Goal: Task Accomplishment & Management: Use online tool/utility

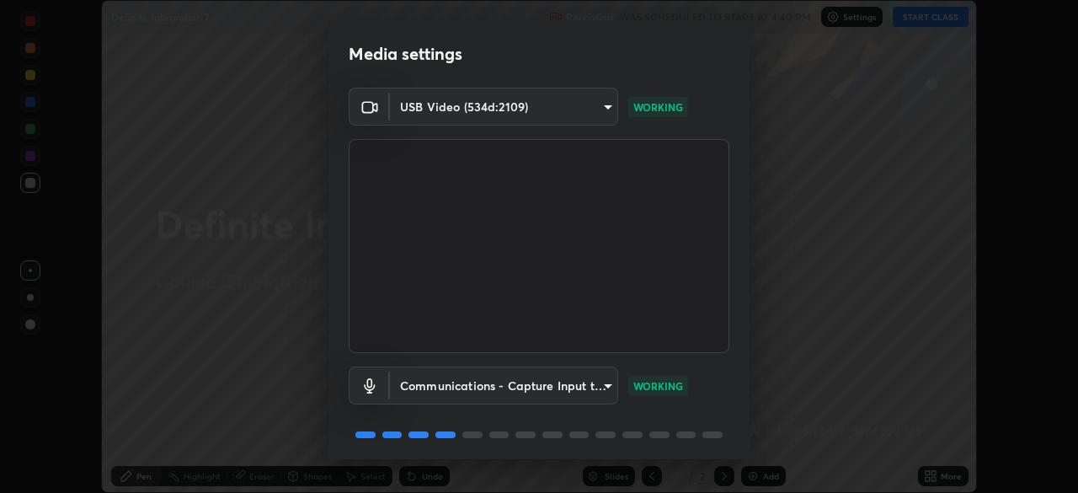
scroll to position [60, 0]
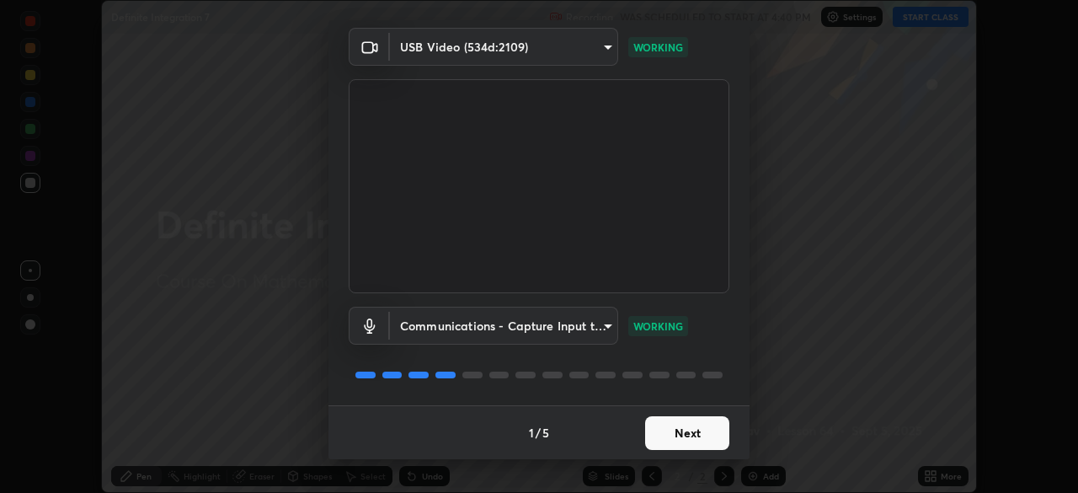
click at [702, 435] on button "Next" at bounding box center [687, 433] width 84 height 34
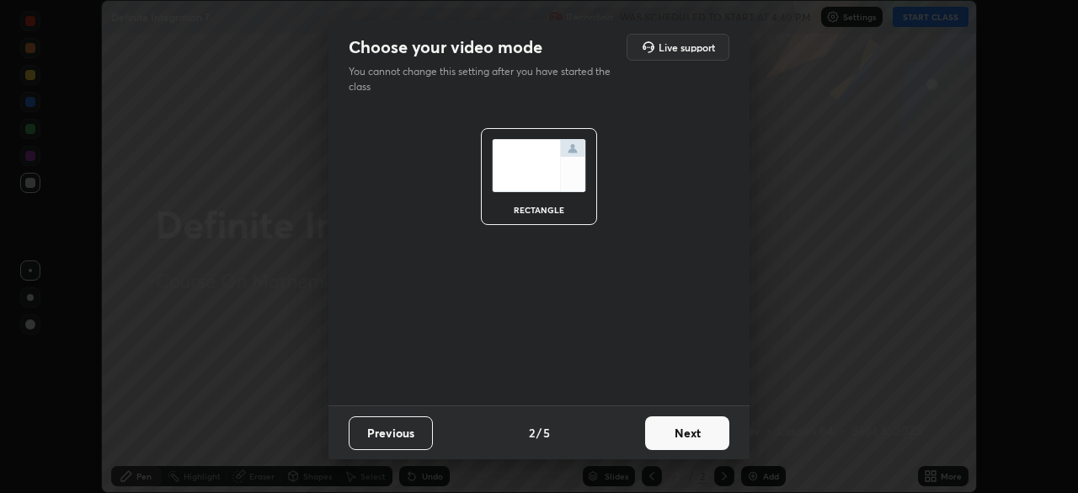
click at [702, 435] on button "Next" at bounding box center [687, 433] width 84 height 34
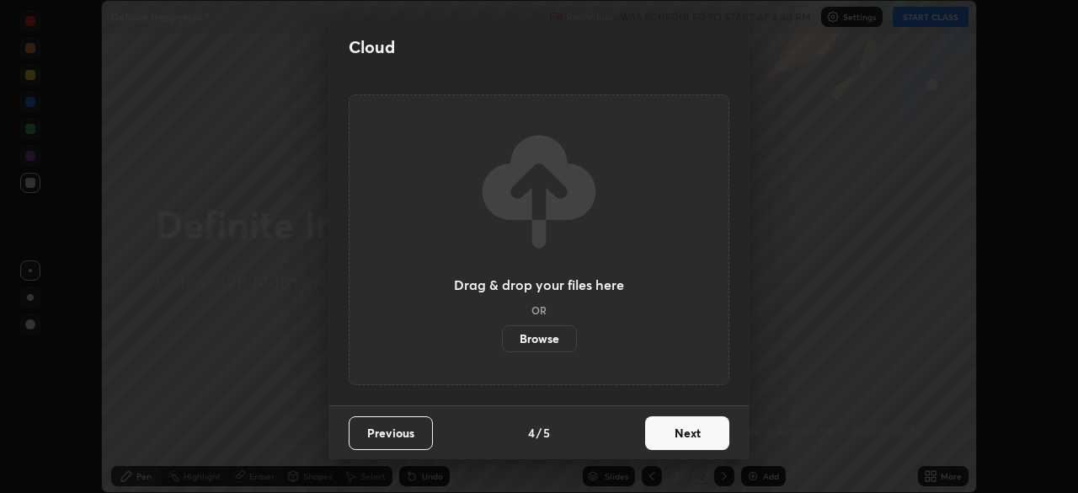
click at [718, 441] on button "Next" at bounding box center [687, 433] width 84 height 34
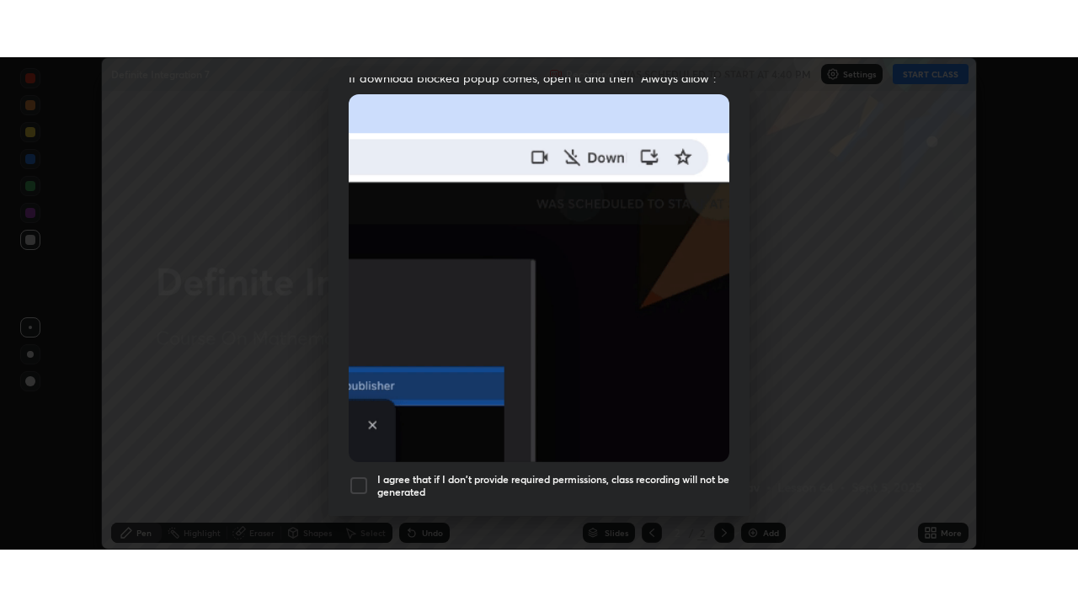
scroll to position [403, 0]
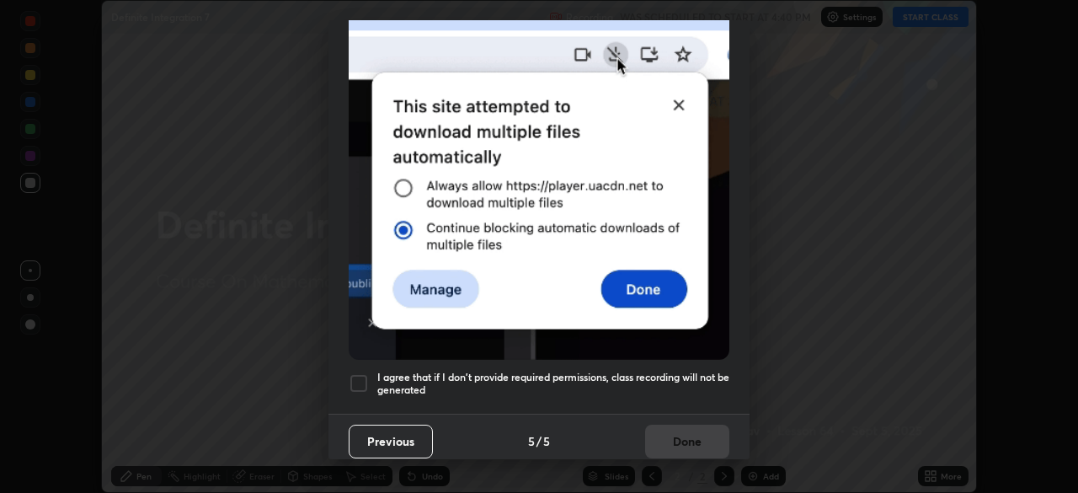
click at [686, 378] on h5 "I agree that if I don't provide required permissions, class recording will not …" at bounding box center [553, 384] width 352 height 26
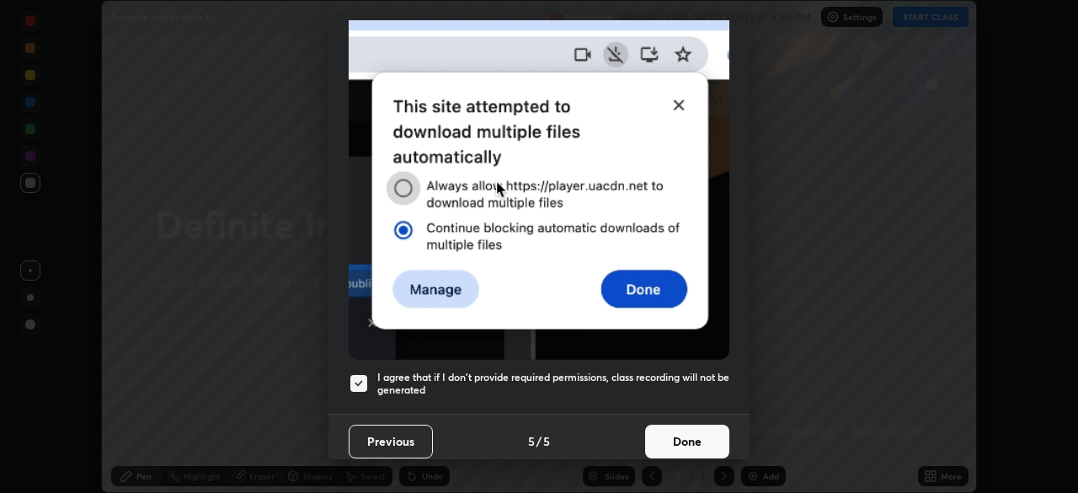
click at [697, 430] on button "Done" at bounding box center [687, 442] width 84 height 34
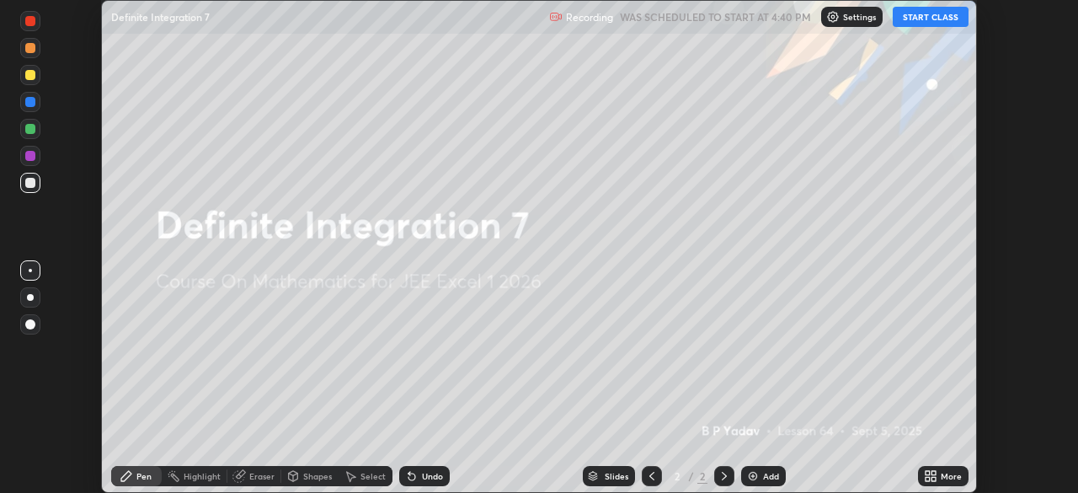
click at [933, 473] on icon at bounding box center [934, 473] width 4 height 4
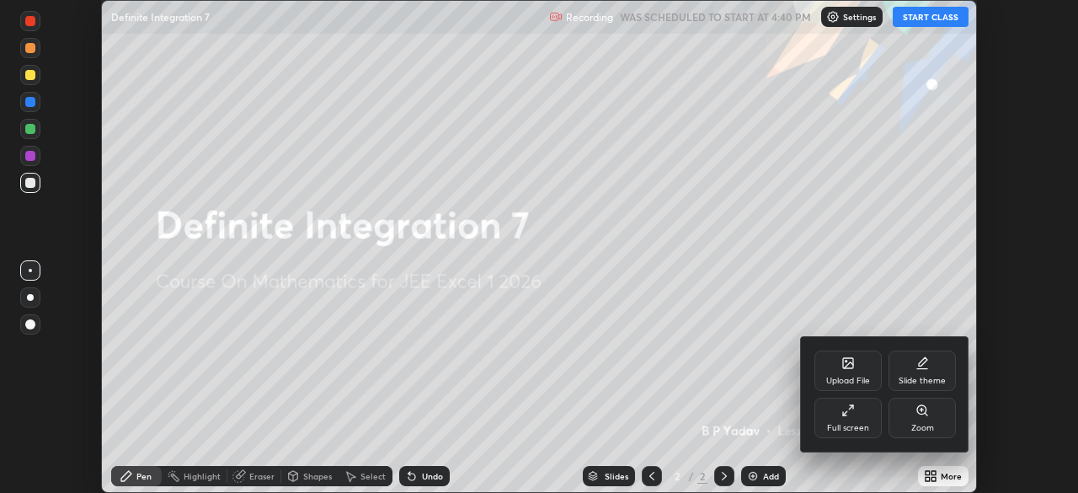
click at [851, 421] on div "Full screen" at bounding box center [848, 418] width 67 height 40
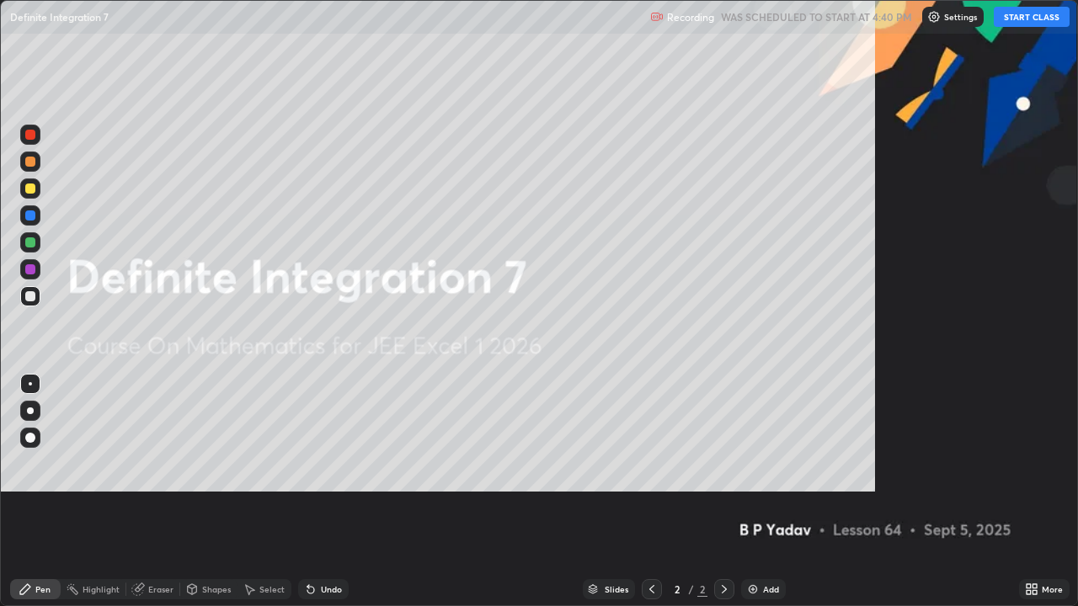
scroll to position [606, 1078]
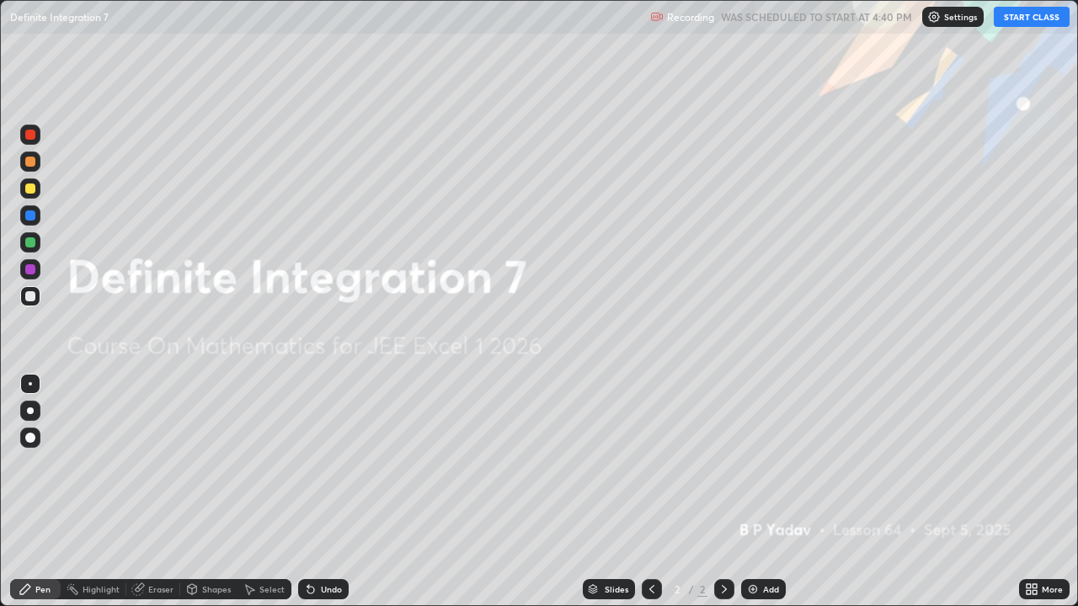
click at [1025, 24] on button "START CLASS" at bounding box center [1032, 17] width 76 height 20
click at [723, 492] on icon at bounding box center [724, 589] width 13 height 13
click at [721, 492] on icon at bounding box center [724, 589] width 13 height 13
click at [756, 492] on img at bounding box center [752, 589] width 13 height 13
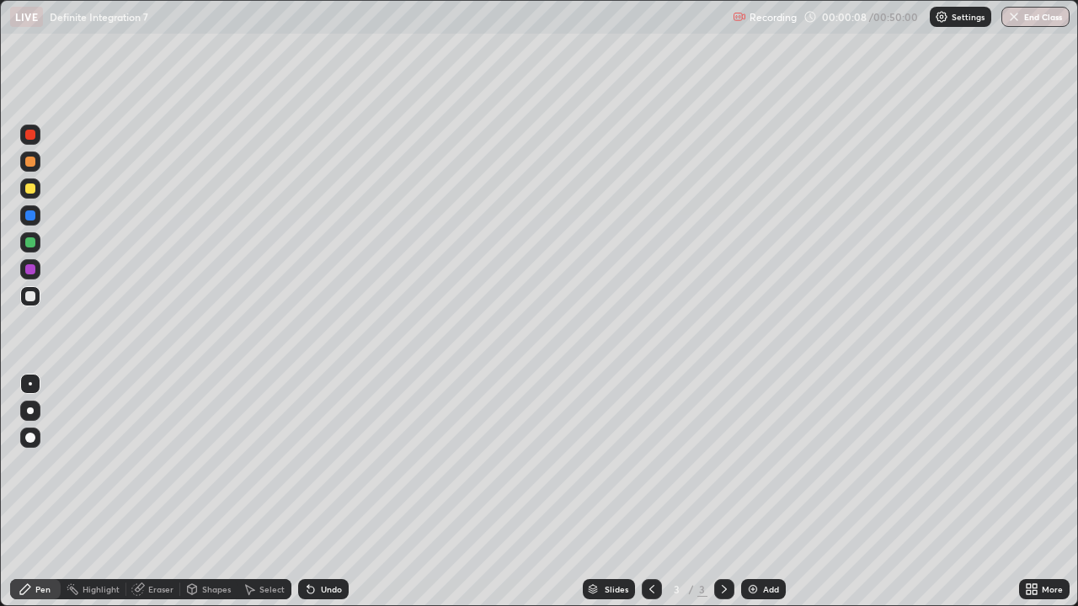
click at [755, 492] on div "Add" at bounding box center [763, 590] width 45 height 20
click at [764, 492] on div "Add" at bounding box center [771, 589] width 16 height 8
click at [766, 492] on div "Add" at bounding box center [771, 589] width 16 height 8
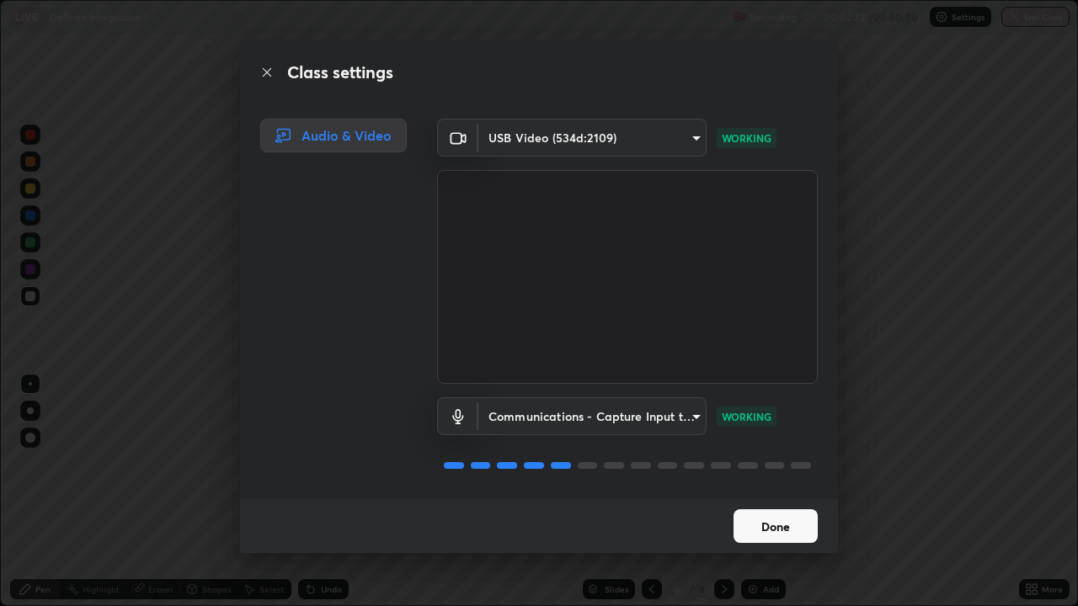
click at [773, 492] on button "Done" at bounding box center [776, 527] width 84 height 34
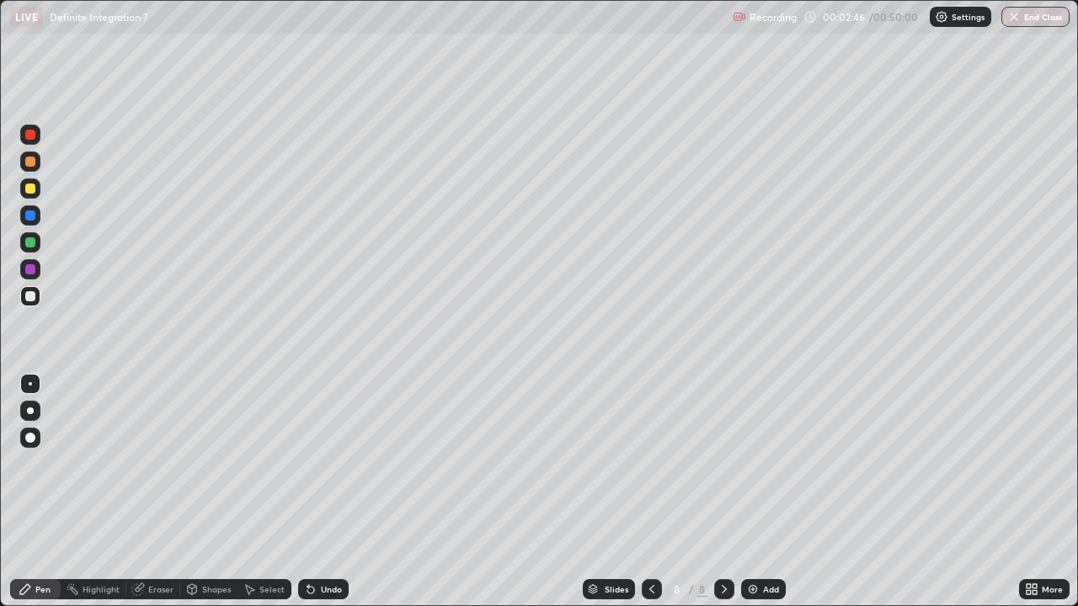
click at [40, 492] on div "Pen" at bounding box center [42, 589] width 15 height 8
click at [29, 435] on div at bounding box center [30, 438] width 10 height 10
click at [318, 492] on div "Undo" at bounding box center [323, 590] width 51 height 20
click at [243, 492] on div "Select" at bounding box center [265, 590] width 54 height 34
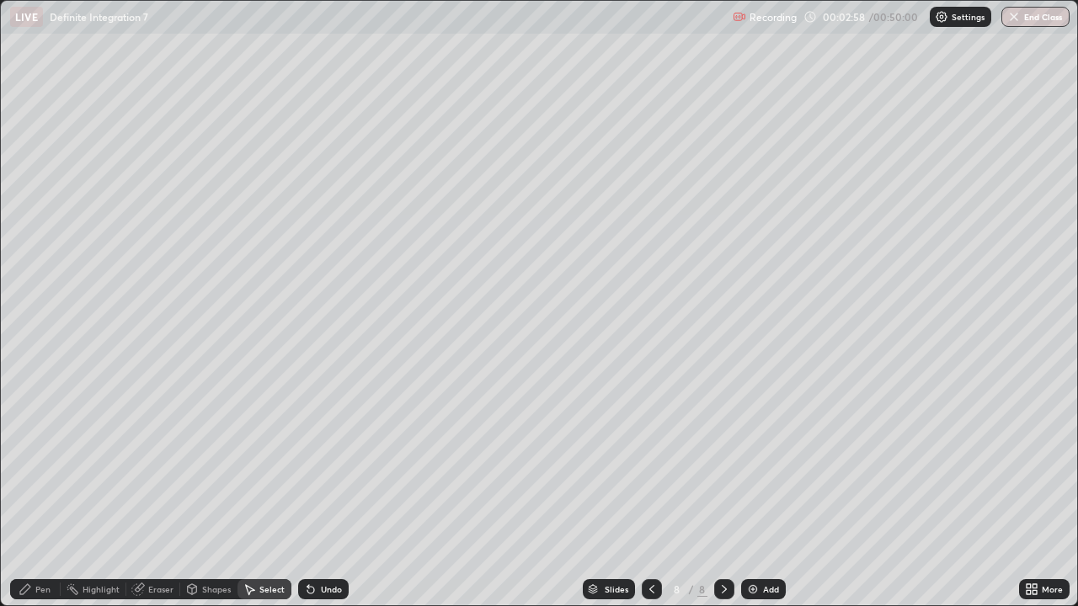
click at [313, 492] on icon at bounding box center [310, 589] width 13 height 13
click at [316, 492] on div "Undo" at bounding box center [323, 590] width 51 height 20
click at [41, 492] on div "Pen" at bounding box center [42, 589] width 15 height 8
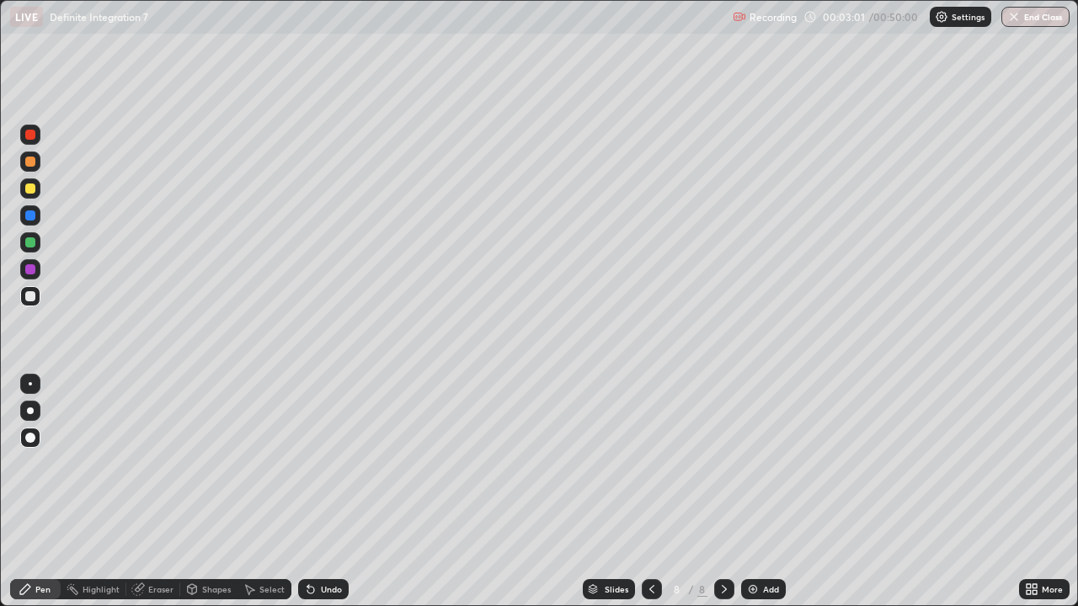
click at [323, 492] on div "Undo" at bounding box center [331, 589] width 21 height 8
click at [324, 492] on div "Undo" at bounding box center [331, 589] width 21 height 8
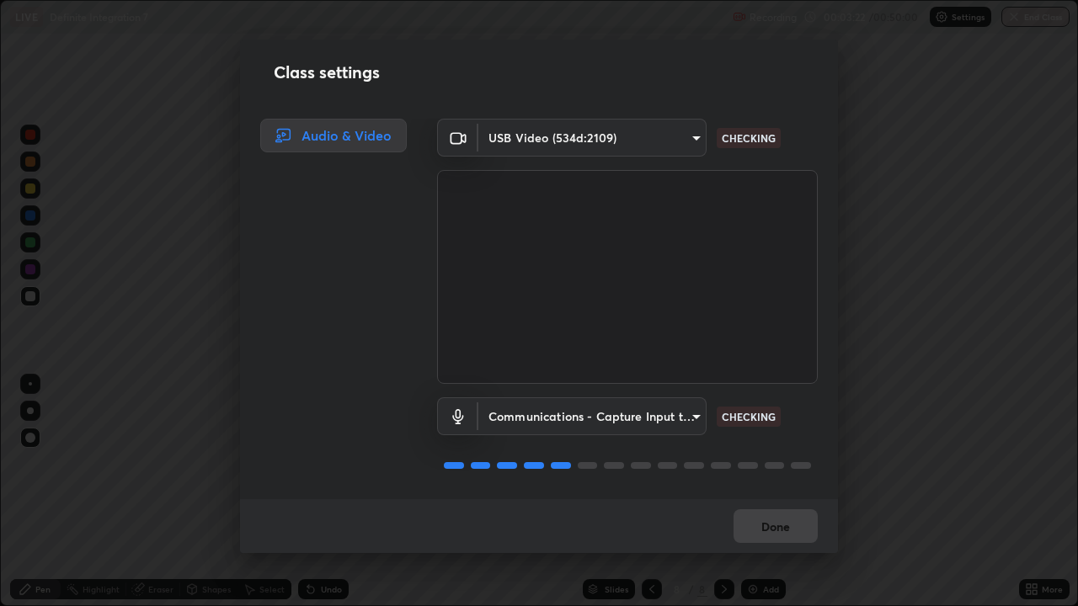
scroll to position [2, 0]
click at [748, 492] on button "Done" at bounding box center [776, 527] width 84 height 34
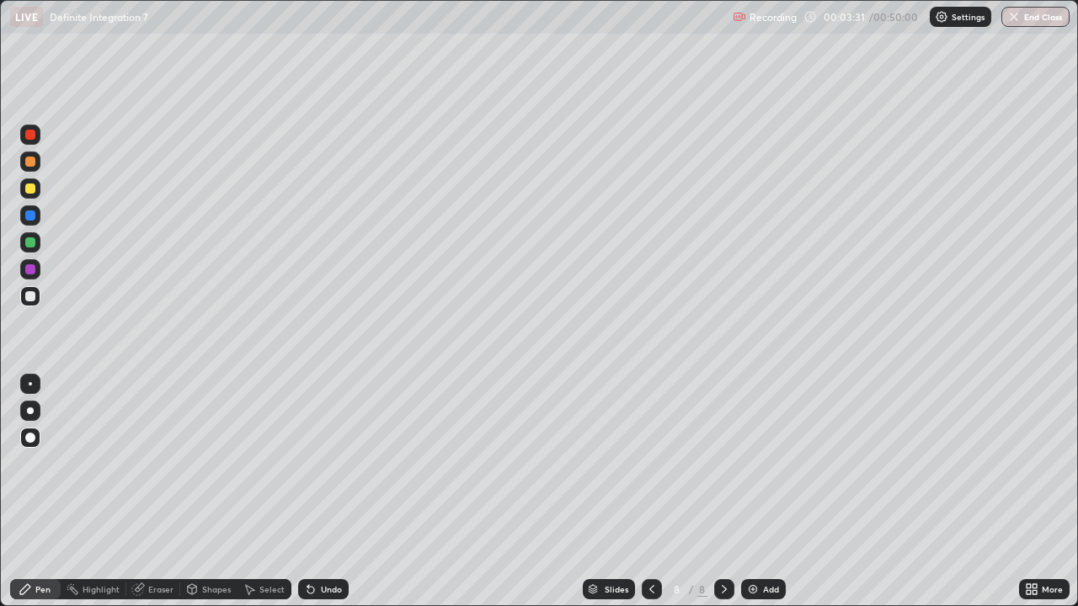
click at [148, 492] on div "Eraser" at bounding box center [160, 589] width 25 height 8
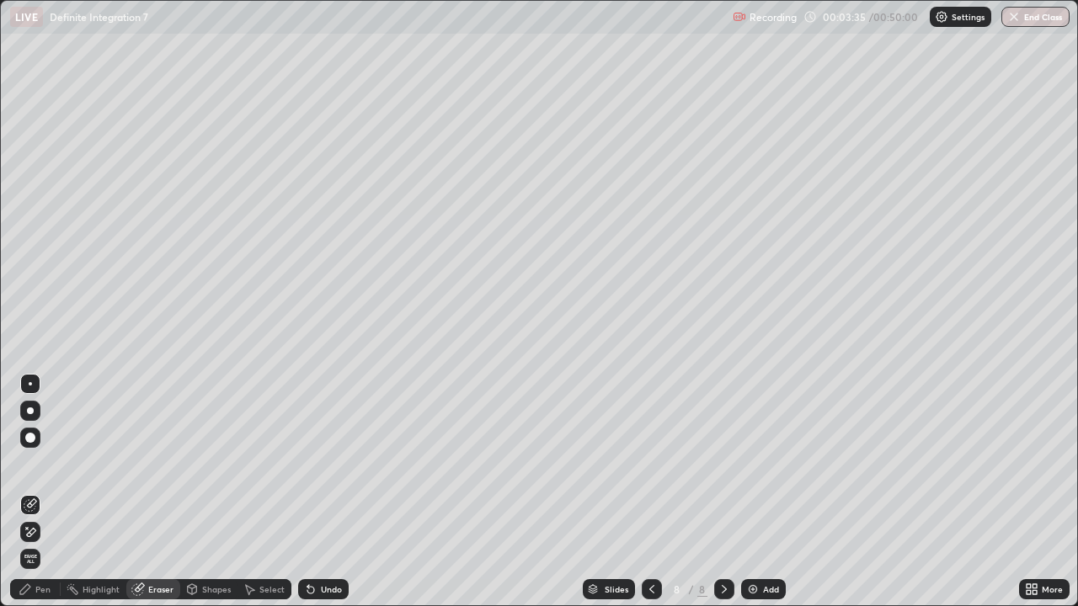
click at [43, 492] on div "Pen" at bounding box center [42, 589] width 15 height 8
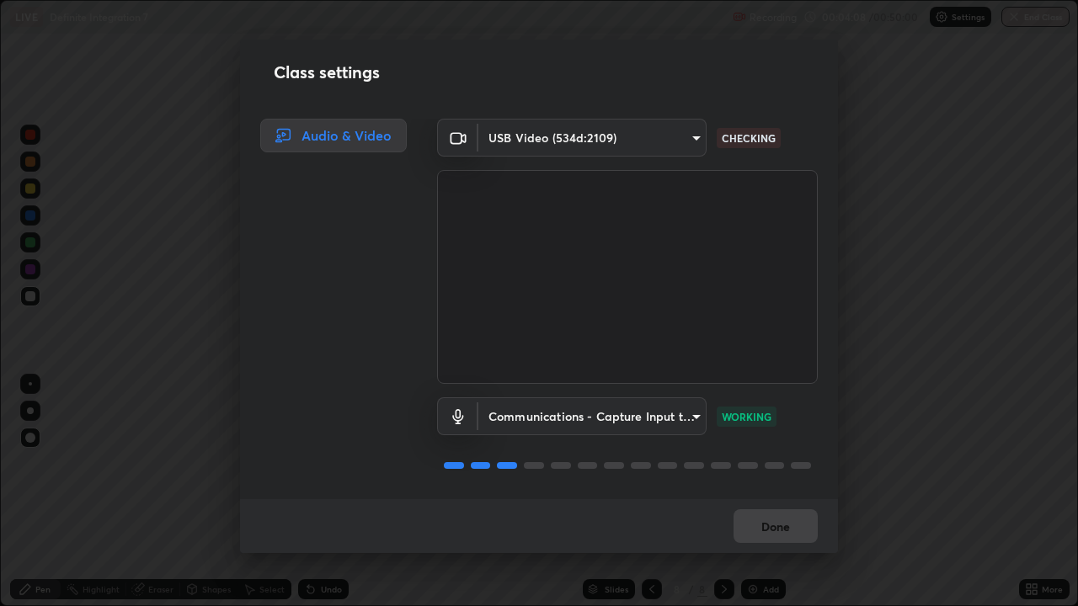
click at [686, 140] on body "Erase all LIVE Definite Integration 7 Recording 00:04:08 / 00:50:00 Settings En…" at bounding box center [539, 303] width 1078 height 606
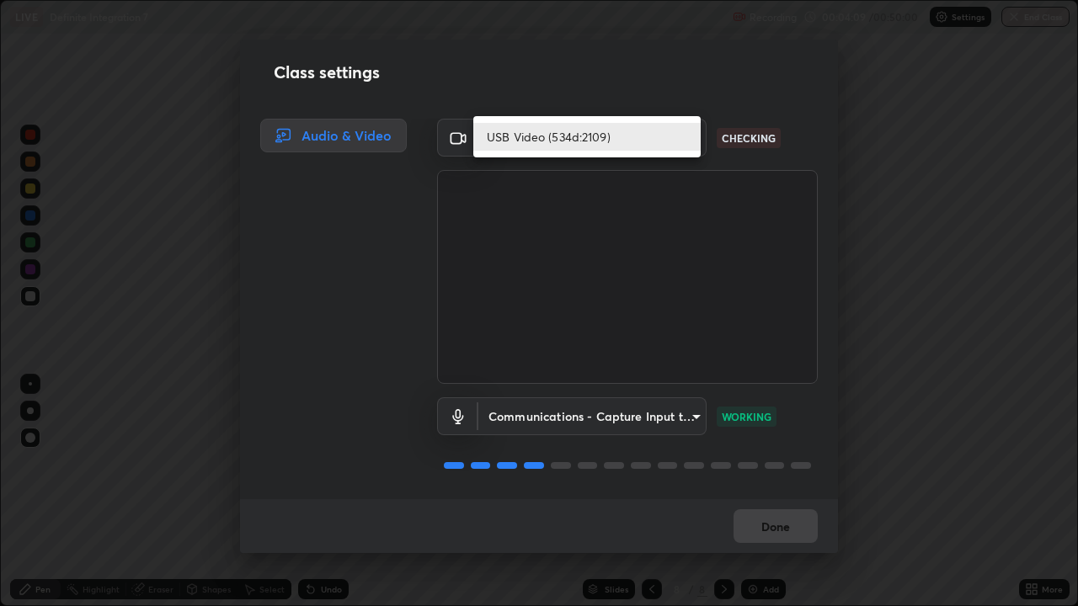
click at [580, 136] on li "USB Video (534d:2109)" at bounding box center [586, 137] width 227 height 28
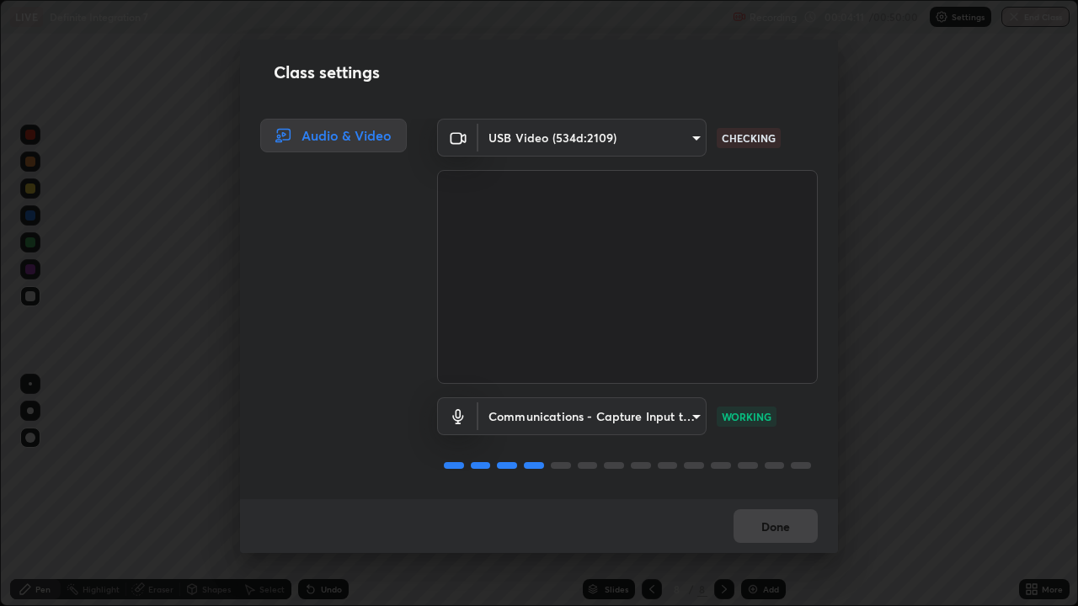
click at [761, 492] on div "Done" at bounding box center [539, 526] width 598 height 54
click at [697, 139] on body "Erase all LIVE Definite Integration 7 Recording 00:04:37 / 00:50:00 Settings En…" at bounding box center [539, 303] width 1078 height 606
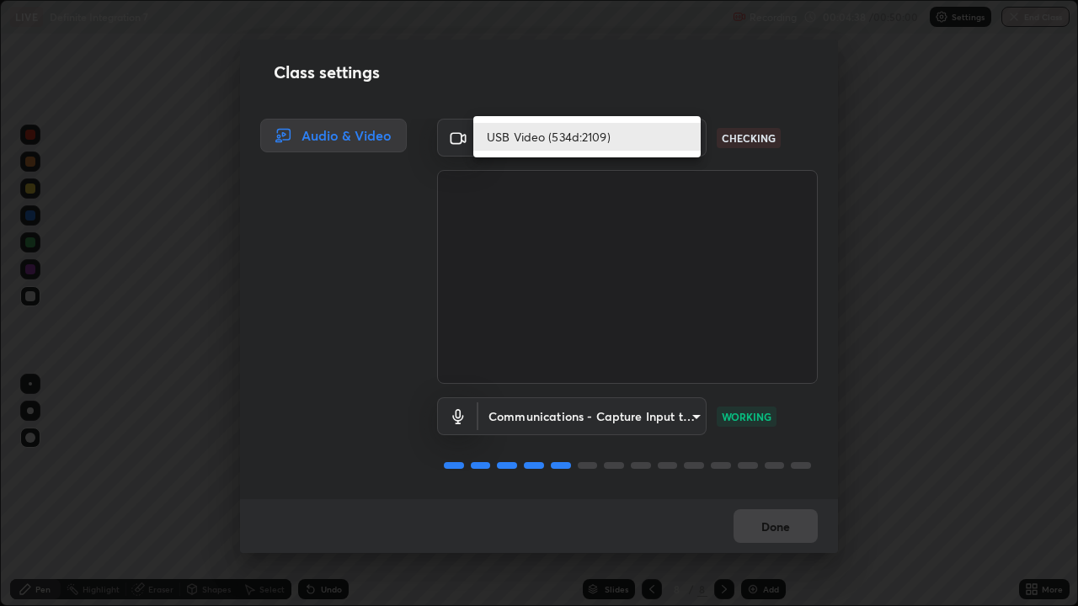
click at [683, 136] on li "USB Video (534d:2109)" at bounding box center [586, 137] width 227 height 28
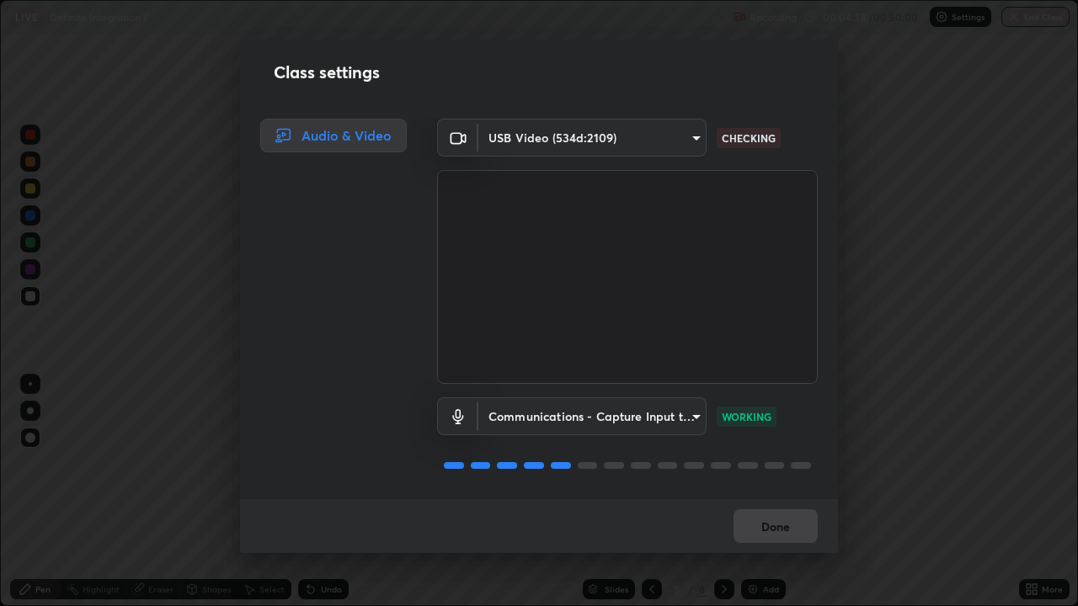
click at [744, 137] on p "CHECKING" at bounding box center [749, 138] width 54 height 15
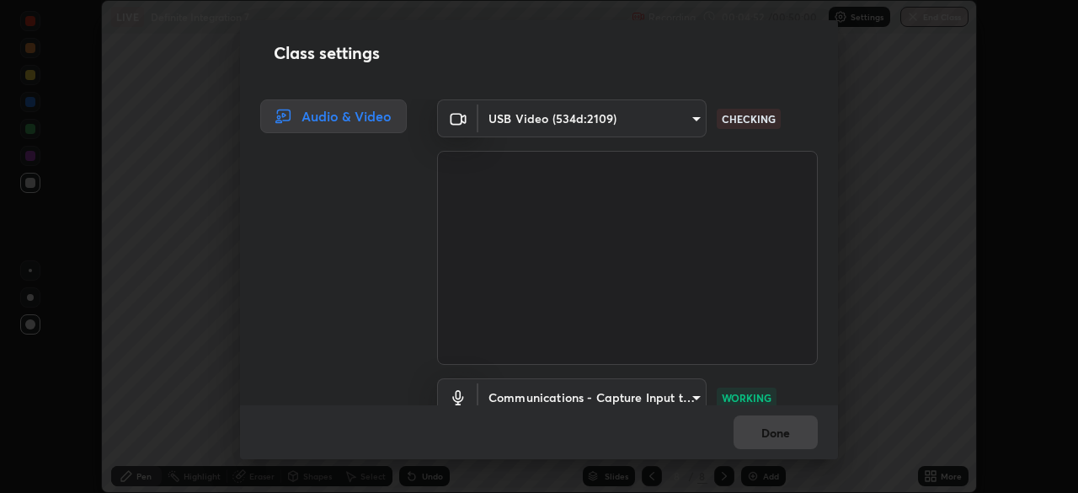
scroll to position [83738, 83152]
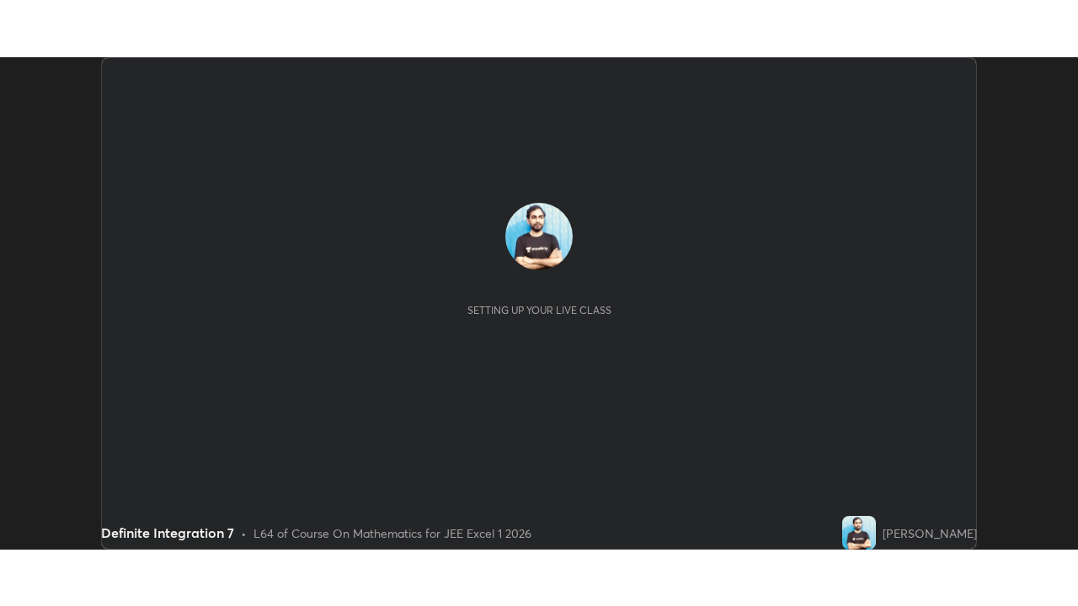
scroll to position [493, 1077]
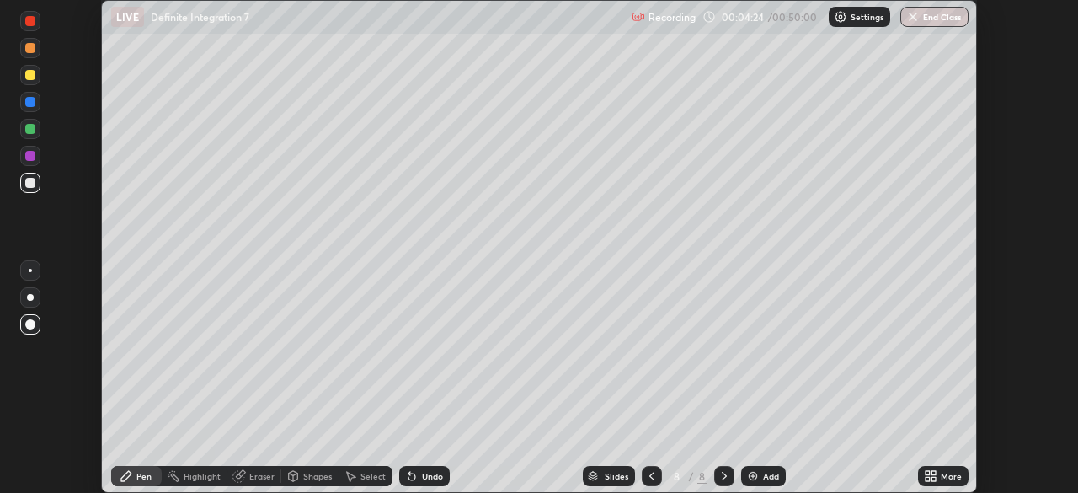
click at [939, 473] on div "More" at bounding box center [943, 476] width 51 height 20
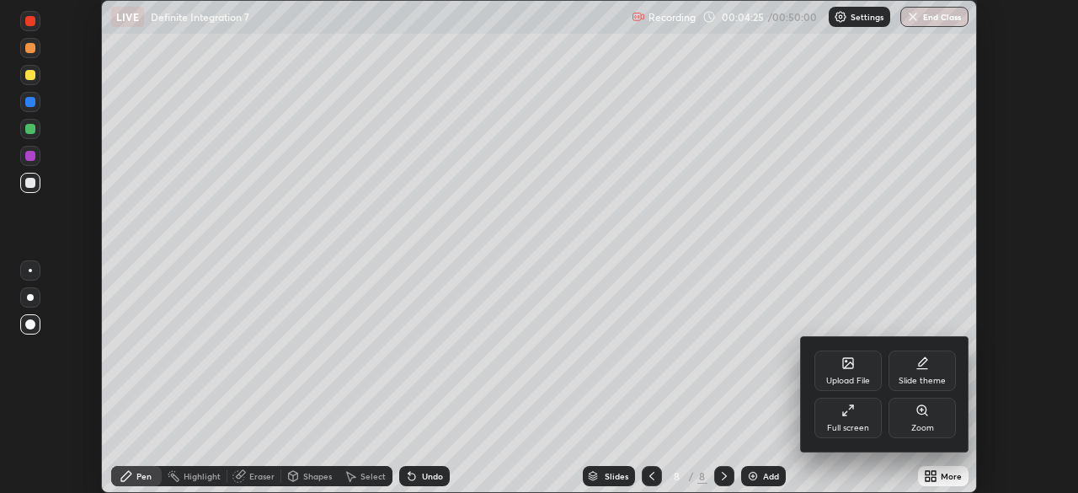
click at [855, 419] on div "Full screen" at bounding box center [848, 418] width 67 height 40
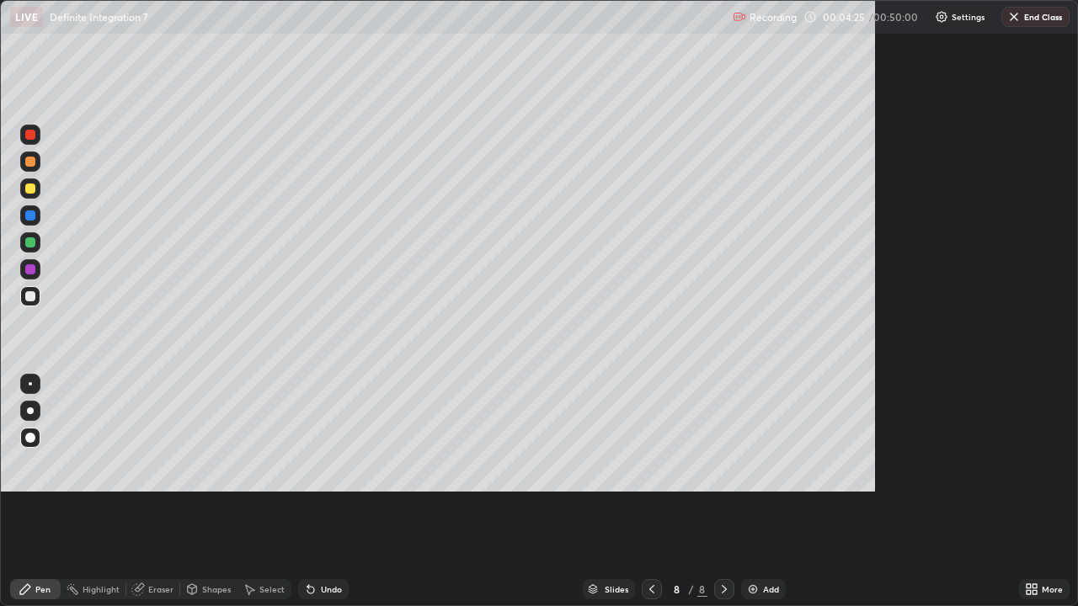
scroll to position [606, 1078]
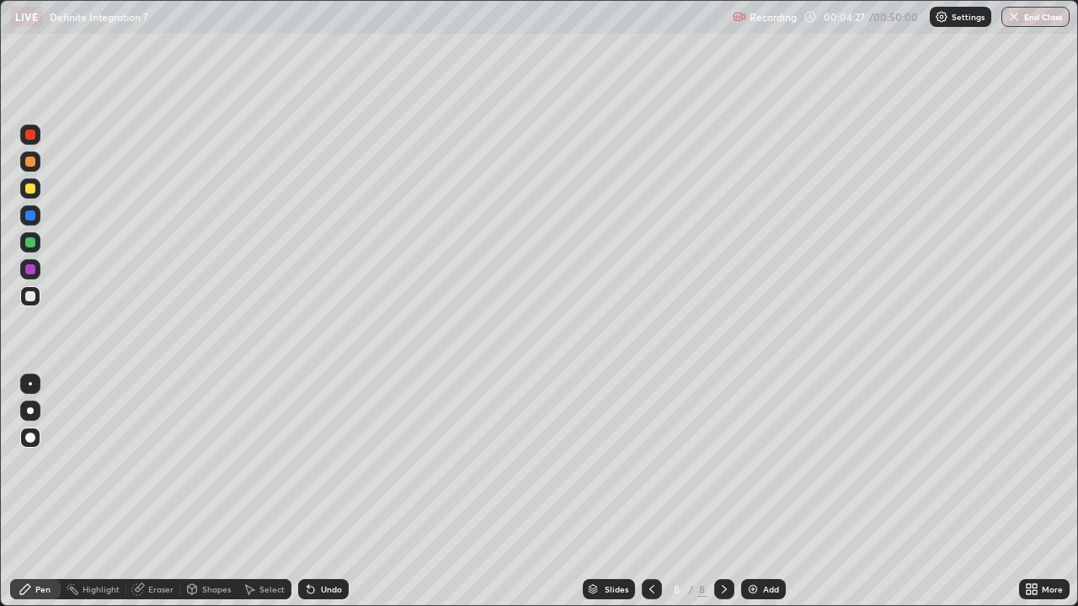
click at [954, 13] on p "Settings" at bounding box center [968, 17] width 33 height 8
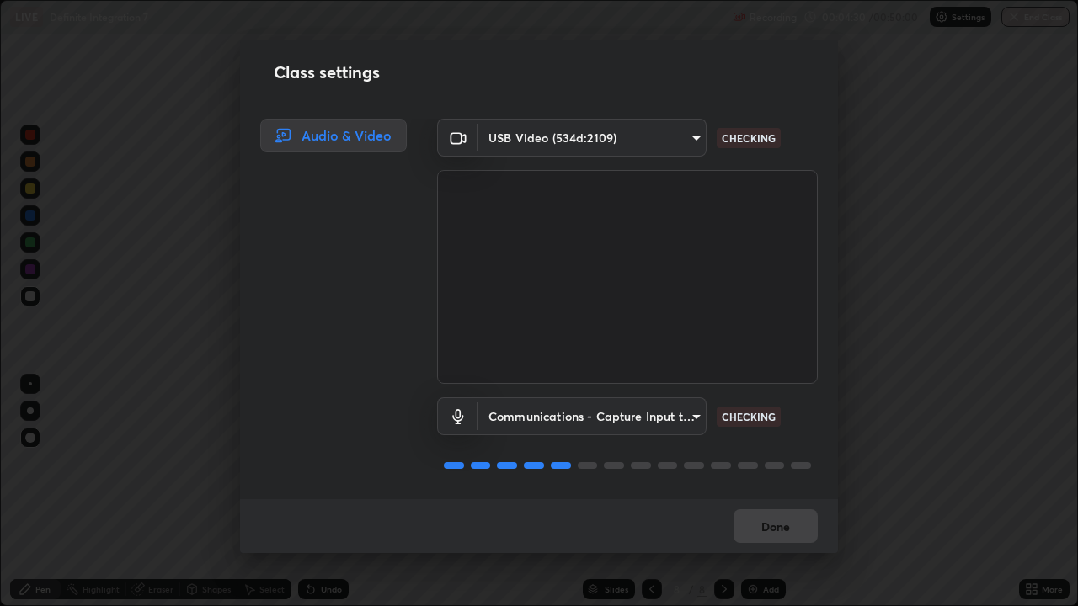
click at [900, 205] on div "Class settings Audio & Video USB Video (534d:2109) c015f41ed5e66dcb341a80160448…" at bounding box center [539, 303] width 1078 height 606
click at [782, 492] on div "Done" at bounding box center [539, 526] width 598 height 54
click at [687, 142] on body "Erase all LIVE Definite Integration 7 Recording 00:04:34 / 00:50:00 Settings En…" at bounding box center [539, 303] width 1078 height 606
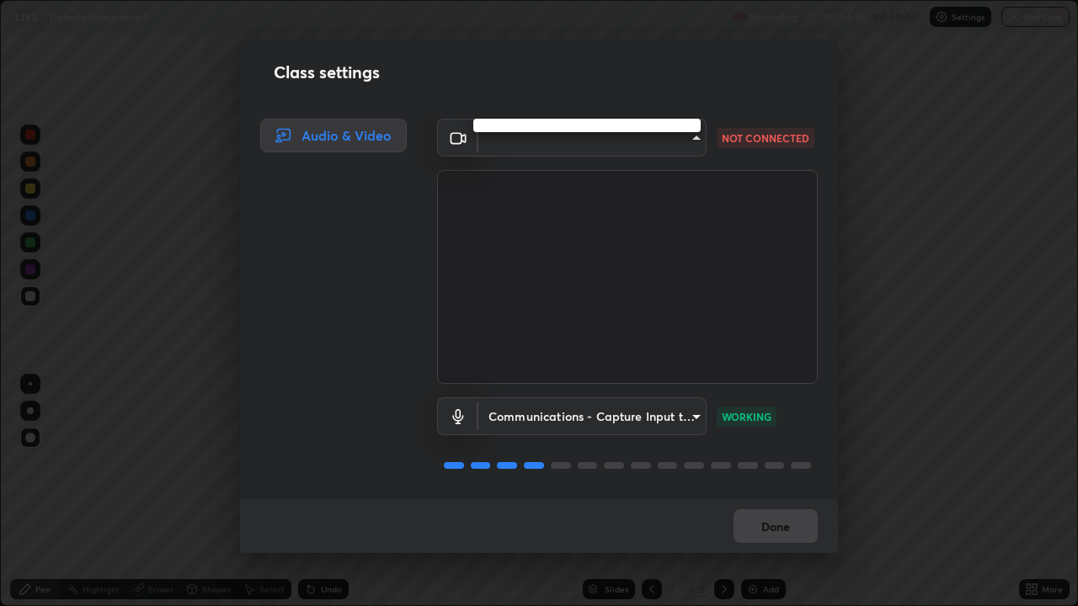
click at [685, 141] on div at bounding box center [539, 303] width 1078 height 606
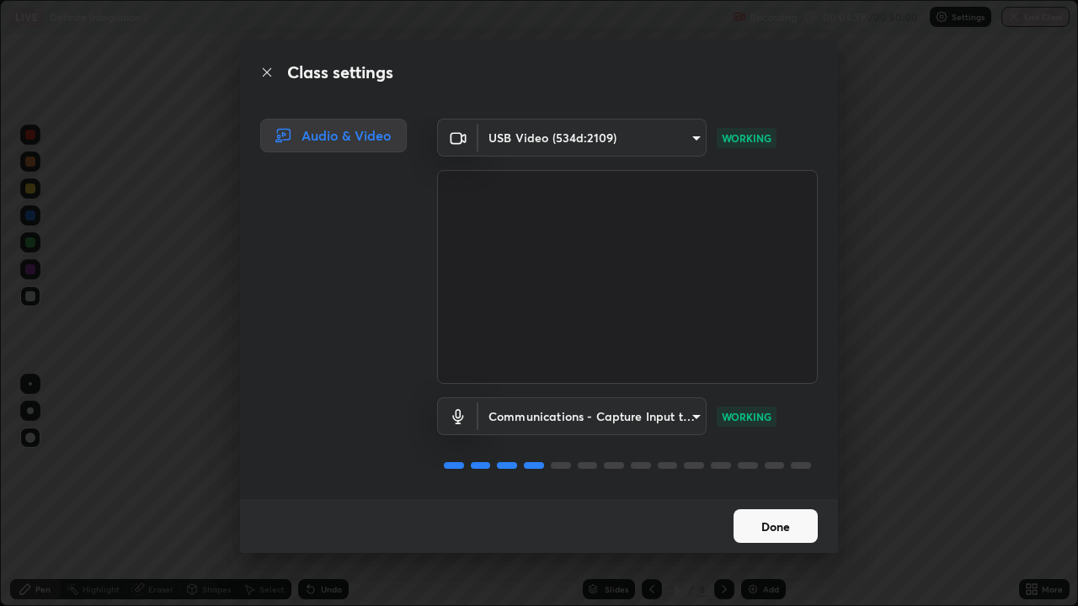
click at [778, 492] on button "Done" at bounding box center [776, 527] width 84 height 34
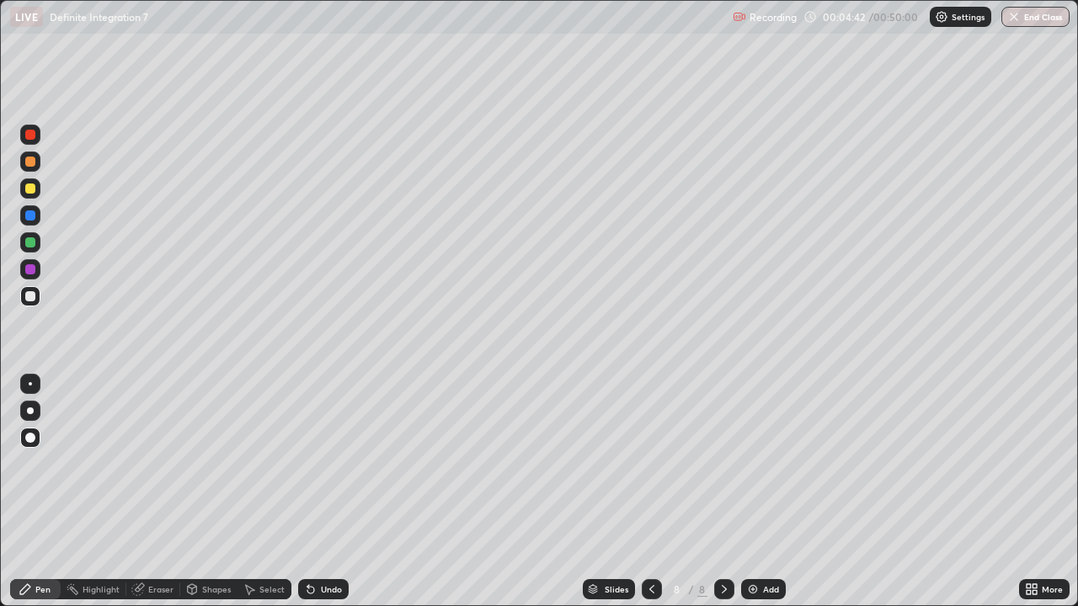
click at [32, 267] on div at bounding box center [30, 269] width 10 height 10
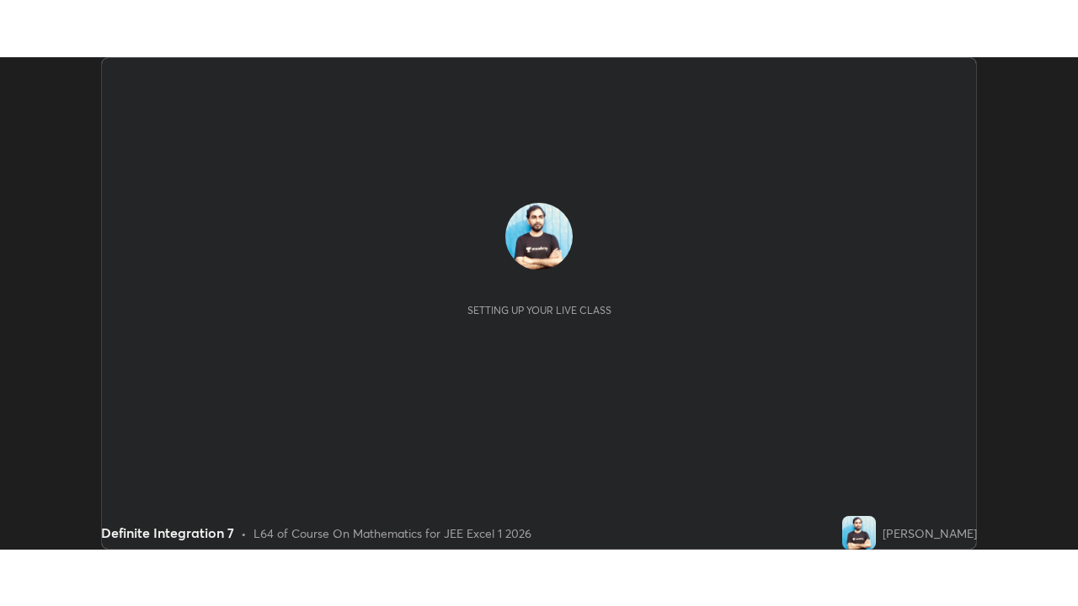
scroll to position [493, 1078]
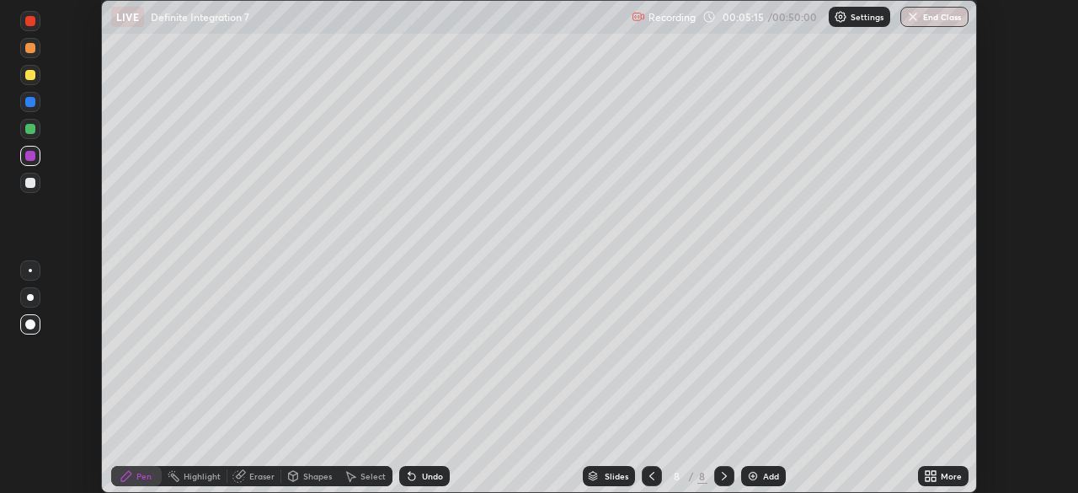
click at [927, 481] on icon at bounding box center [928, 479] width 4 height 4
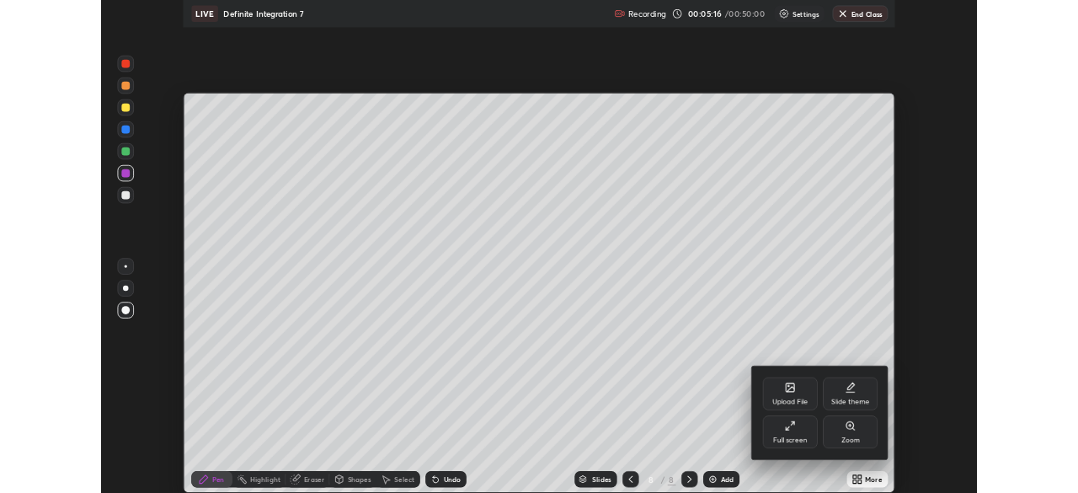
scroll to position [606, 1078]
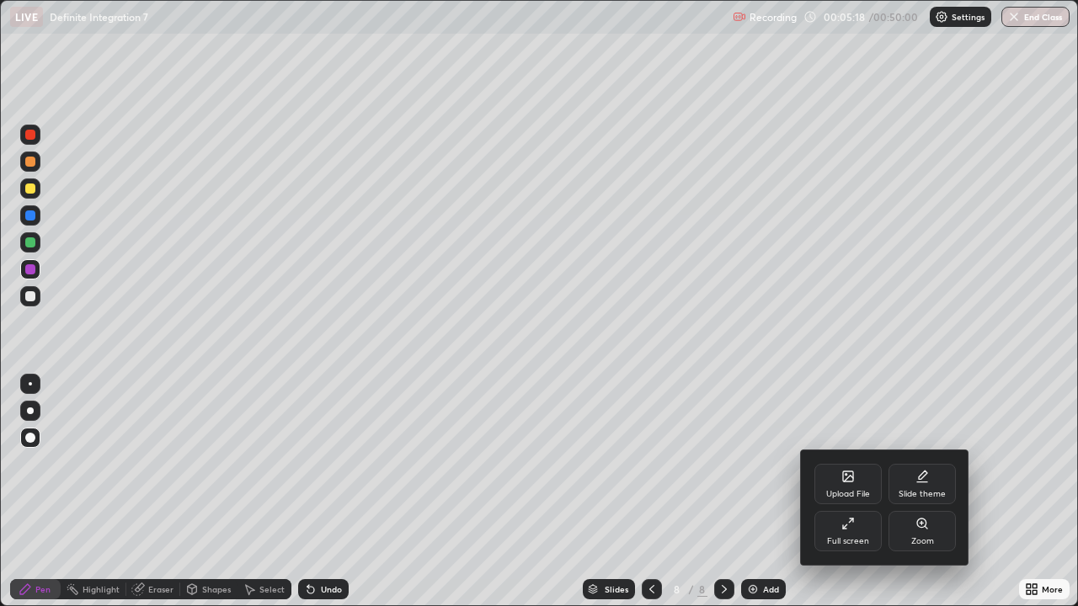
click at [836, 492] on div "Full screen" at bounding box center [848, 531] width 67 height 40
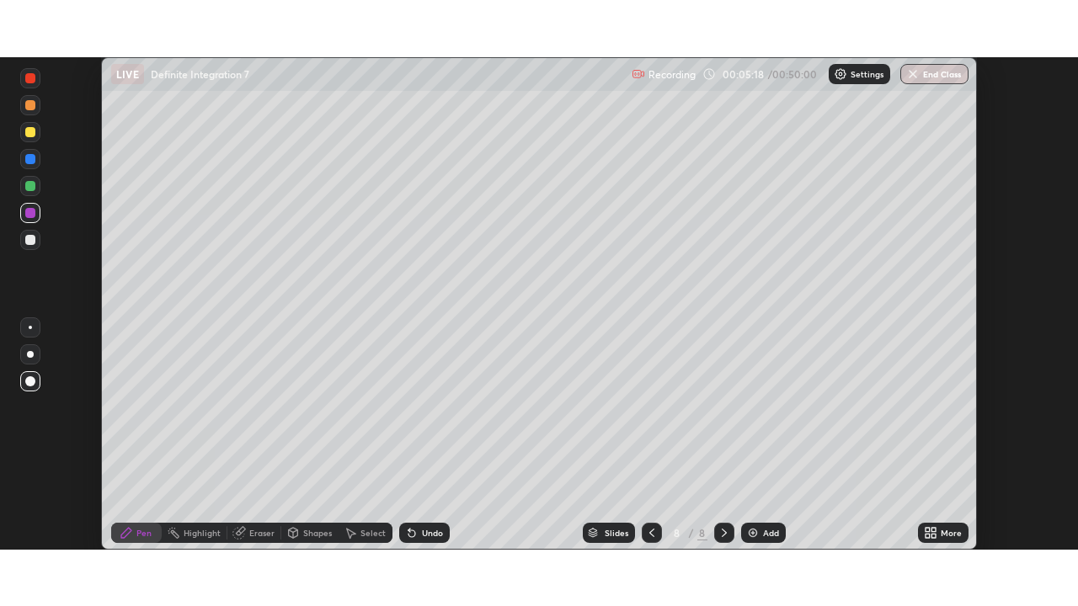
scroll to position [83738, 83152]
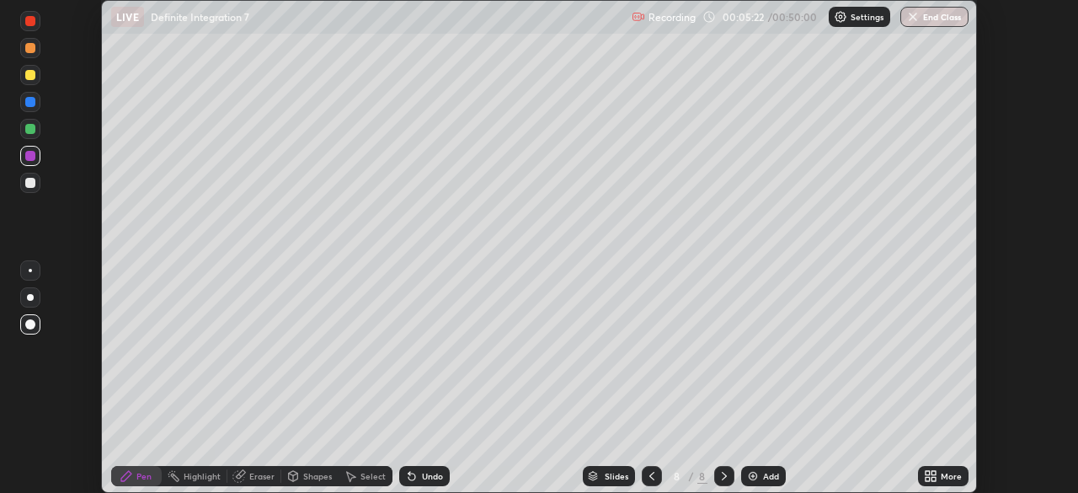
click at [935, 473] on icon at bounding box center [934, 473] width 4 height 4
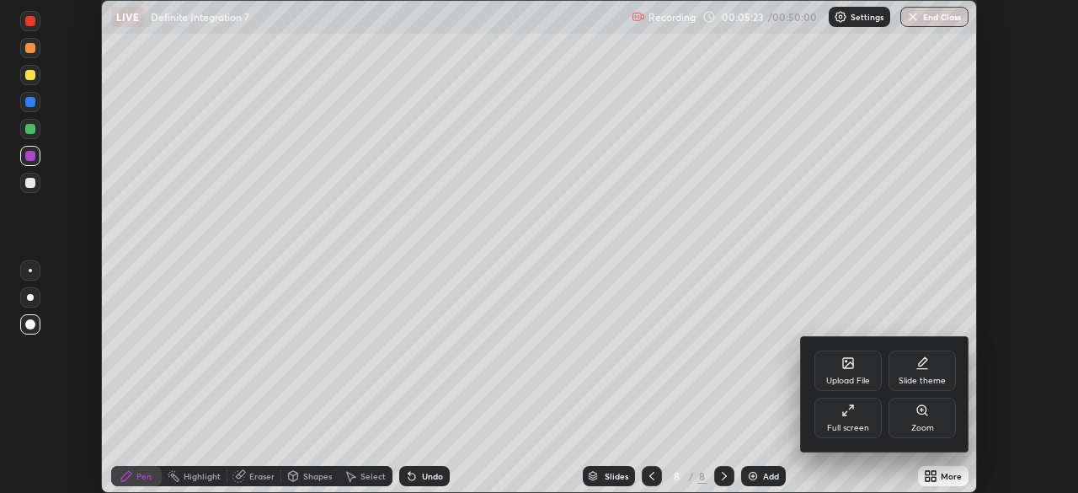
click at [851, 428] on div "Full screen" at bounding box center [848, 428] width 42 height 8
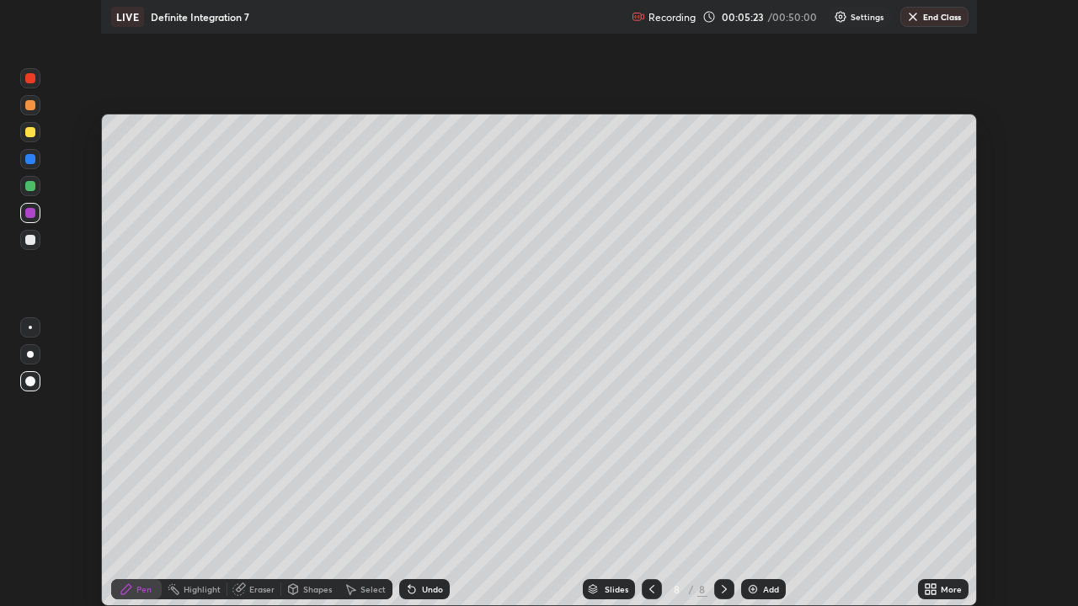
scroll to position [606, 1078]
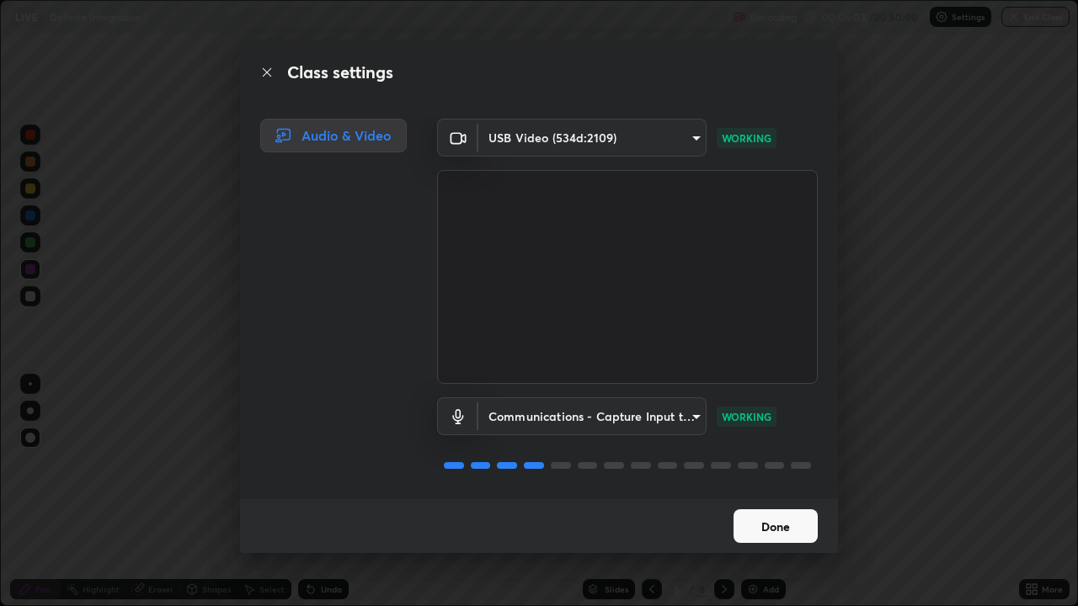
click at [780, 492] on button "Done" at bounding box center [776, 527] width 84 height 34
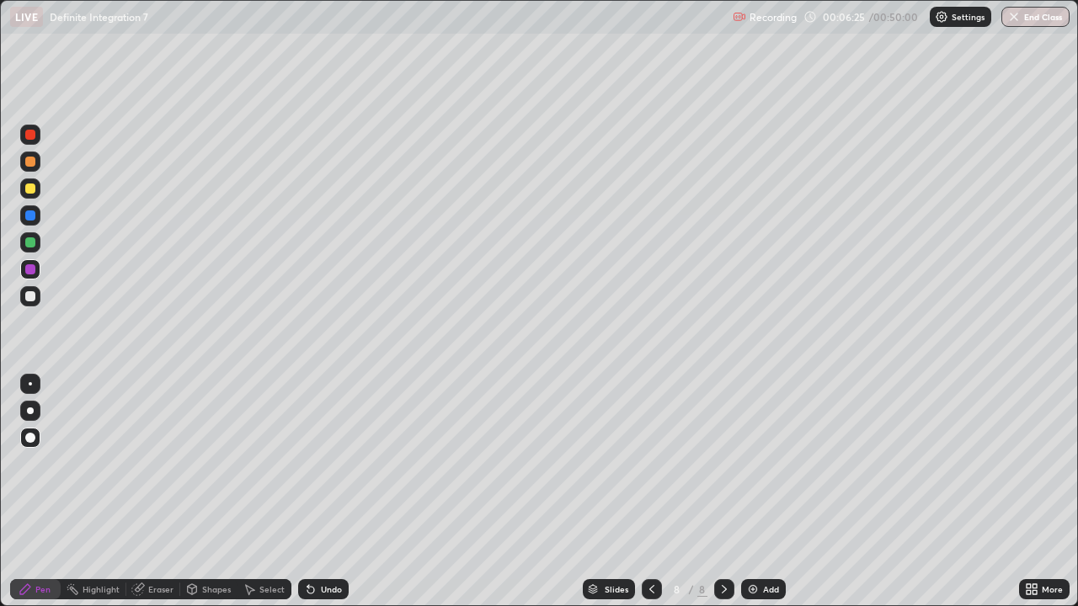
click at [330, 492] on div "Undo" at bounding box center [331, 589] width 21 height 8
click at [32, 431] on div at bounding box center [30, 438] width 20 height 20
click at [27, 445] on div at bounding box center [30, 438] width 20 height 20
click at [321, 492] on div "Undo" at bounding box center [331, 589] width 21 height 8
click at [325, 492] on div "Undo" at bounding box center [331, 589] width 21 height 8
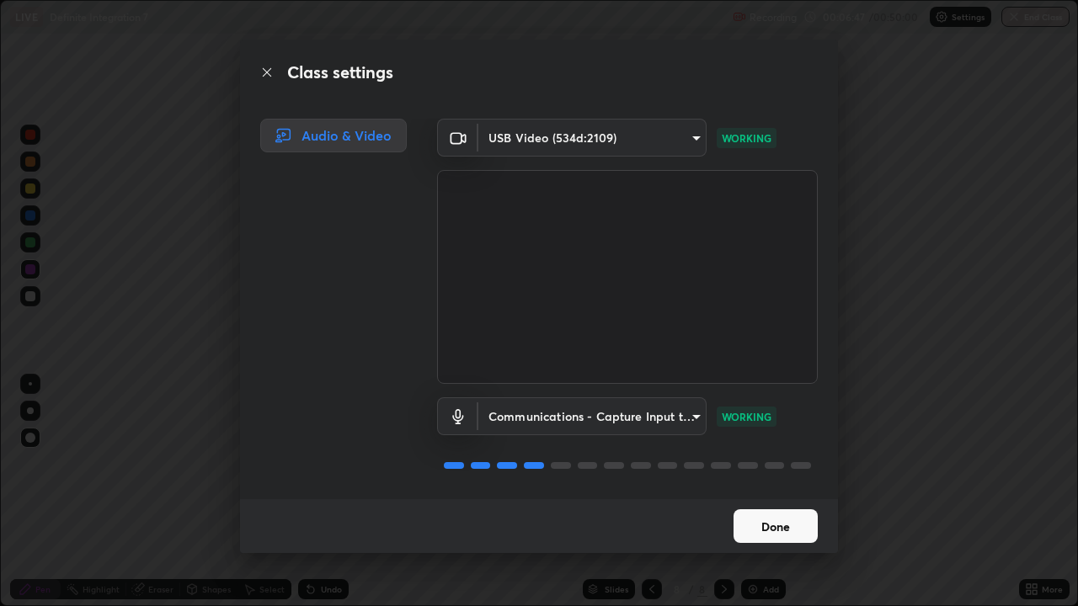
click at [788, 492] on button "Done" at bounding box center [776, 527] width 84 height 34
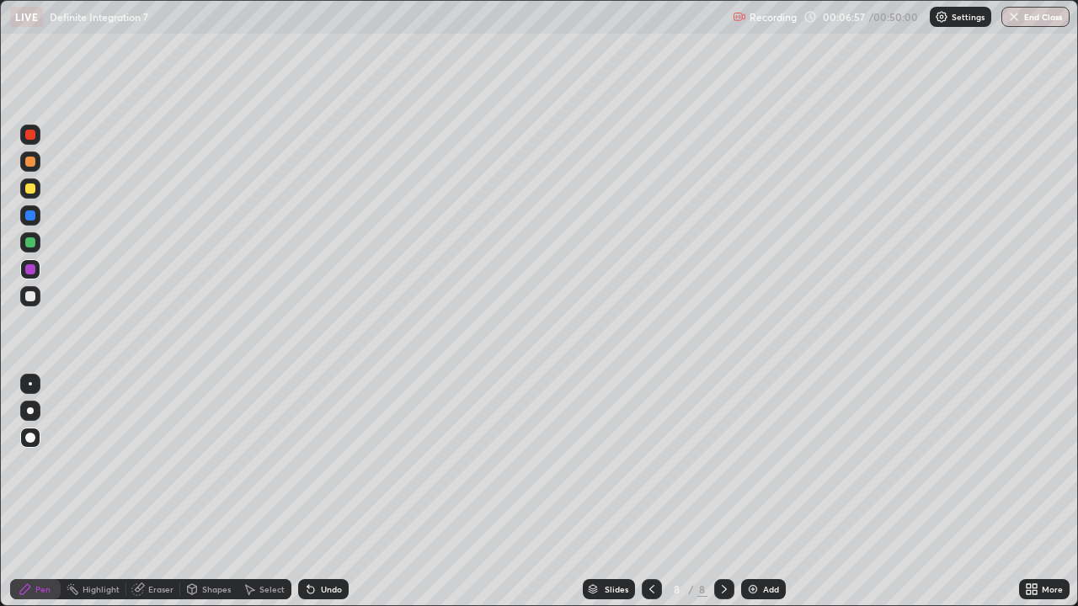
click at [328, 492] on div "Undo" at bounding box center [331, 589] width 21 height 8
click at [322, 492] on div "Undo" at bounding box center [331, 589] width 21 height 8
click at [259, 492] on div "Select" at bounding box center [271, 589] width 25 height 8
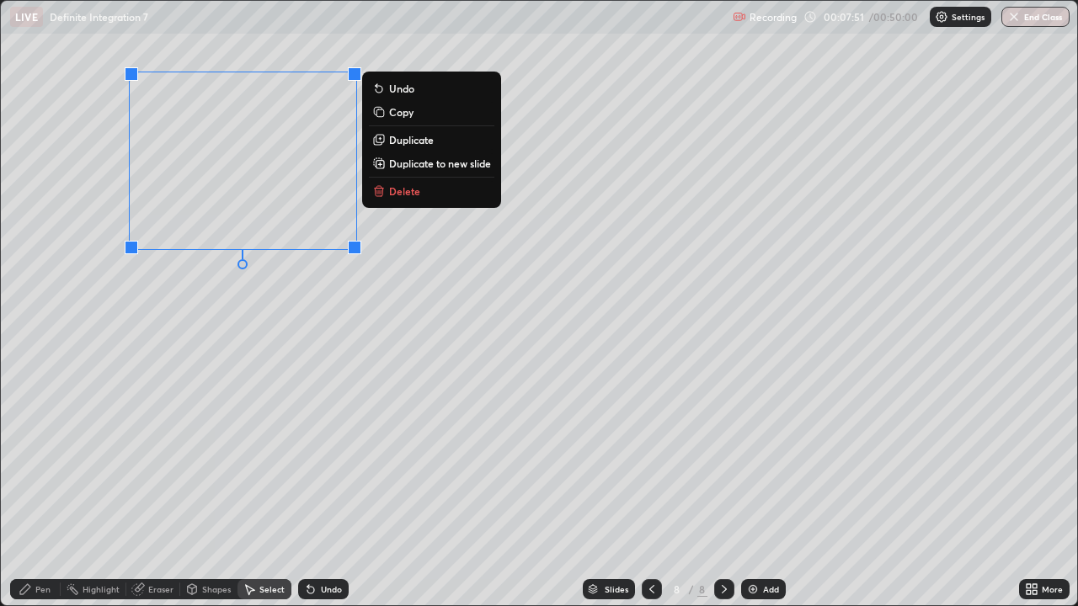
click at [377, 327] on div "0 ° Undo Copy Duplicate Duplicate to new slide Delete" at bounding box center [539, 303] width 1076 height 605
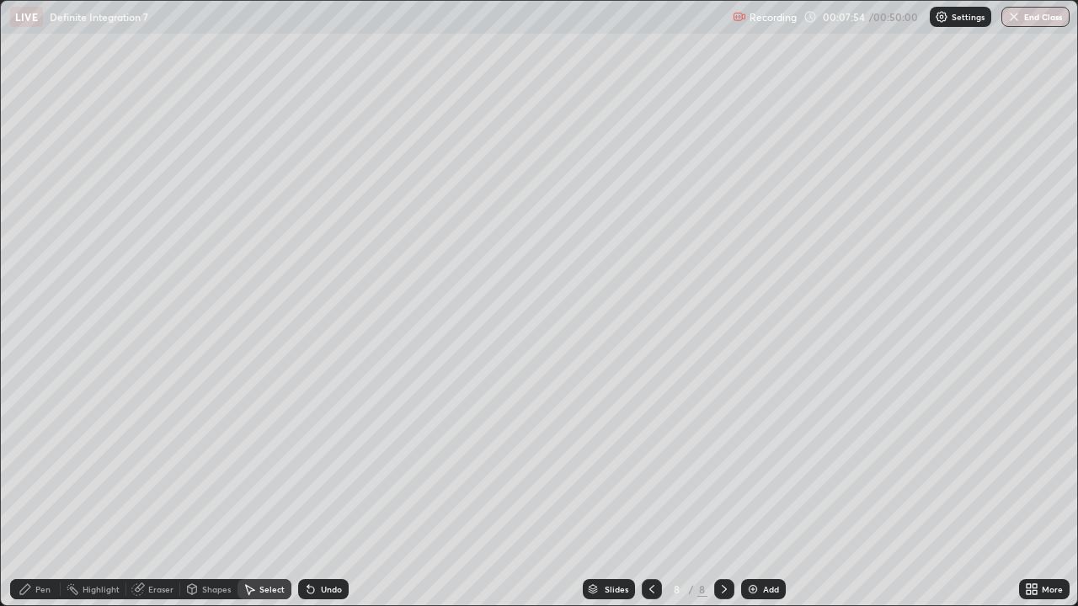
click at [29, 492] on icon at bounding box center [25, 589] width 13 height 13
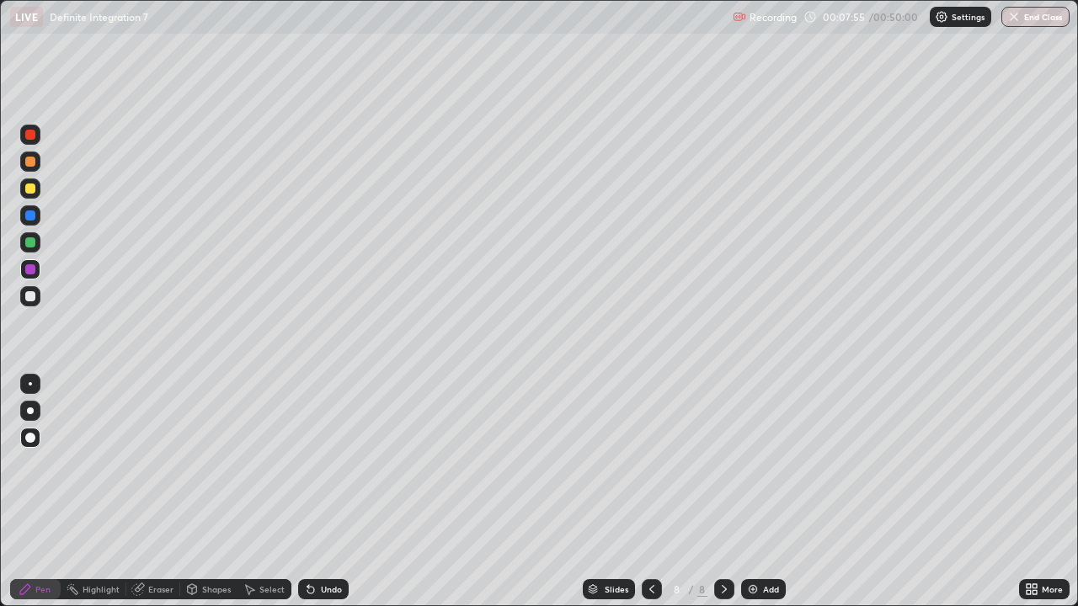
click at [29, 213] on div at bounding box center [30, 216] width 10 height 10
click at [325, 492] on div "Undo" at bounding box center [331, 589] width 21 height 8
click at [321, 492] on div "Undo" at bounding box center [331, 589] width 21 height 8
click at [313, 492] on icon at bounding box center [310, 589] width 13 height 13
click at [312, 492] on icon at bounding box center [310, 590] width 7 height 7
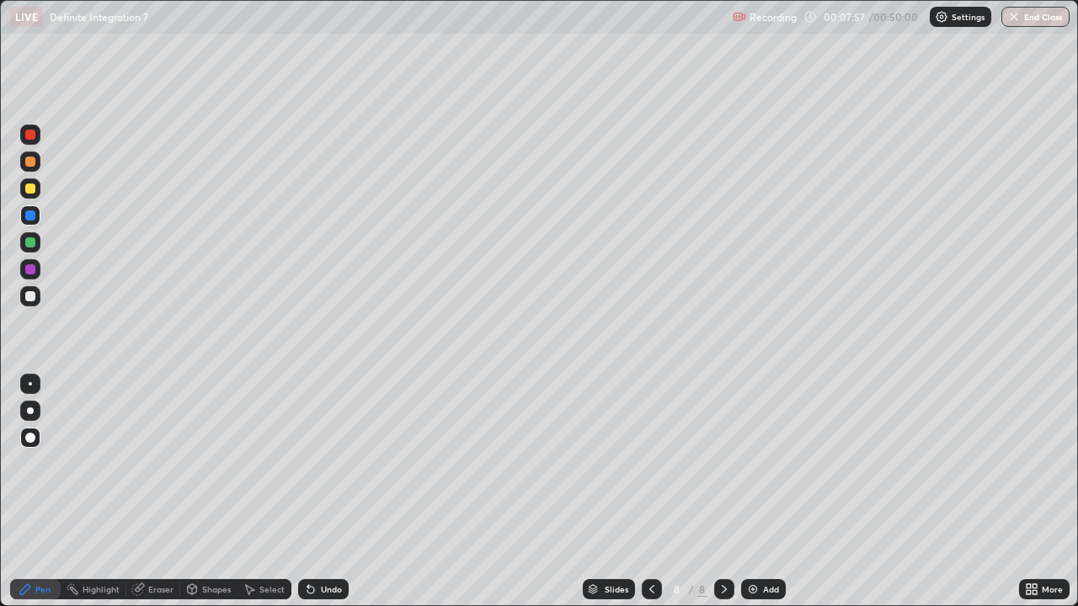
click at [307, 492] on icon at bounding box center [310, 590] width 7 height 7
click at [308, 492] on icon at bounding box center [310, 590] width 7 height 7
click at [312, 492] on icon at bounding box center [310, 589] width 13 height 13
click at [309, 492] on icon at bounding box center [310, 590] width 7 height 7
click at [310, 492] on icon at bounding box center [310, 590] width 7 height 7
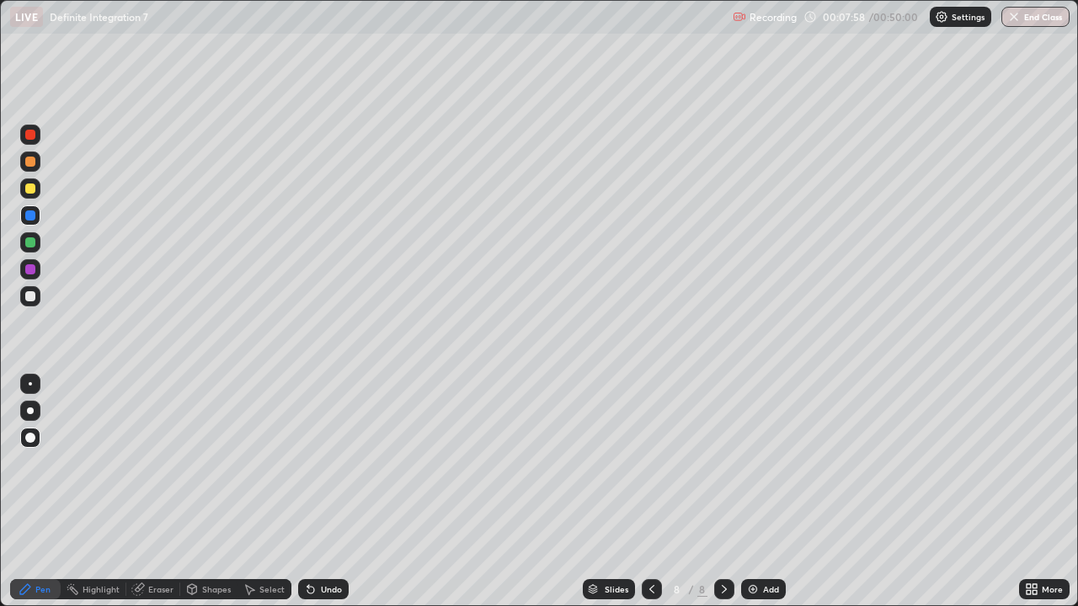
click at [307, 492] on icon at bounding box center [310, 590] width 7 height 7
click at [305, 492] on icon at bounding box center [310, 589] width 13 height 13
click at [207, 492] on div "Shapes" at bounding box center [216, 589] width 29 height 8
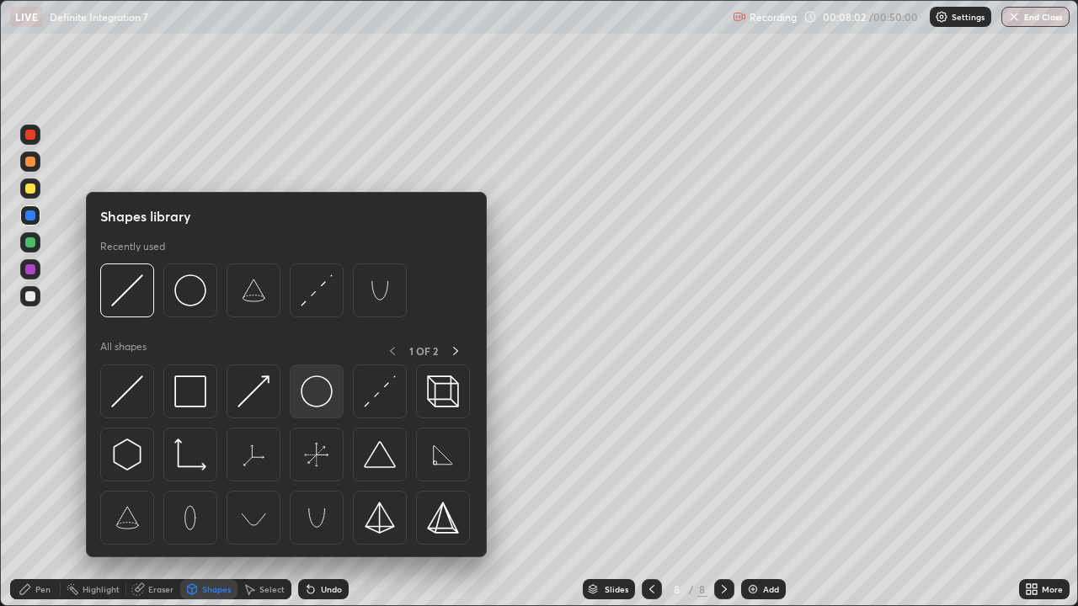
click at [318, 383] on img at bounding box center [317, 392] width 32 height 32
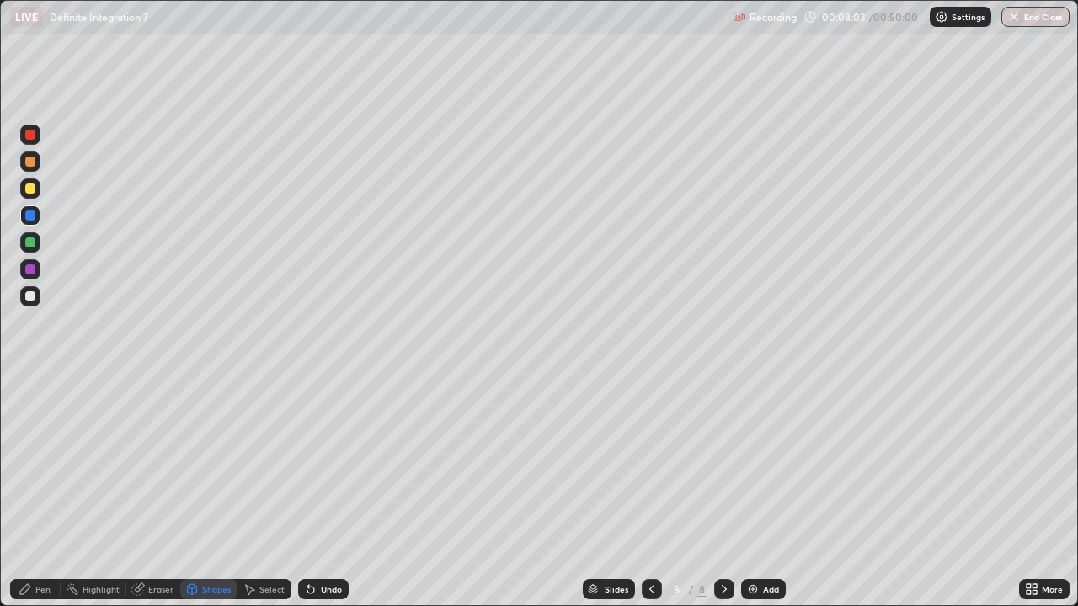
click at [268, 492] on div "Select" at bounding box center [265, 590] width 54 height 20
click at [263, 492] on div "Select" at bounding box center [265, 590] width 54 height 20
click at [256, 492] on div "Select" at bounding box center [265, 590] width 54 height 20
click at [254, 492] on icon at bounding box center [249, 589] width 13 height 13
click at [275, 492] on div "Select" at bounding box center [265, 590] width 54 height 20
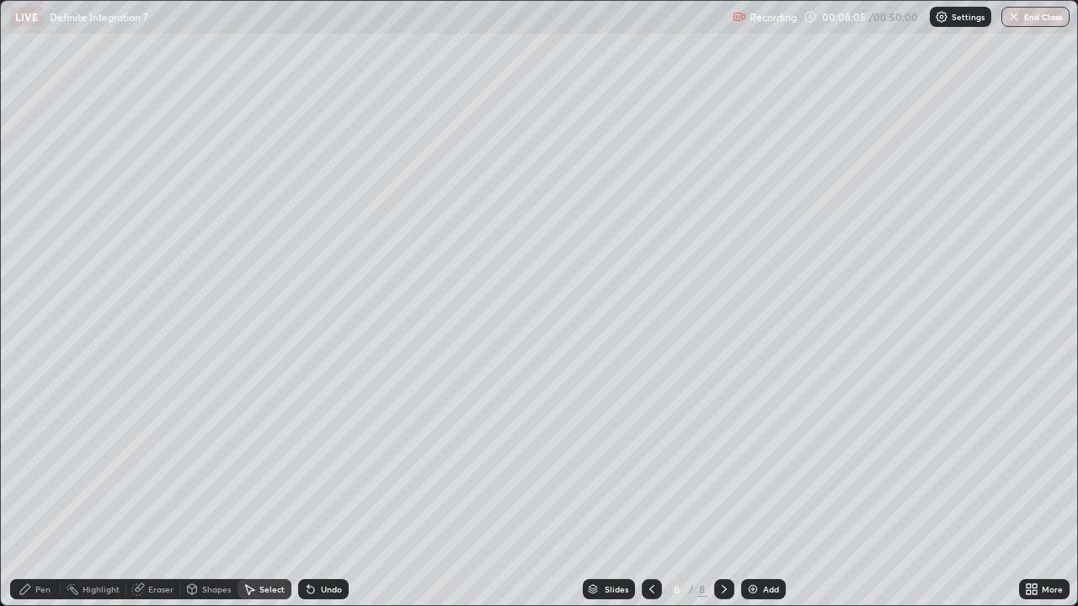
click at [271, 492] on div "Select" at bounding box center [271, 589] width 25 height 8
click at [265, 492] on div "Select" at bounding box center [271, 589] width 25 height 8
click at [150, 492] on div "Eraser" at bounding box center [160, 589] width 25 height 8
click at [204, 492] on div "Shapes" at bounding box center [216, 589] width 29 height 8
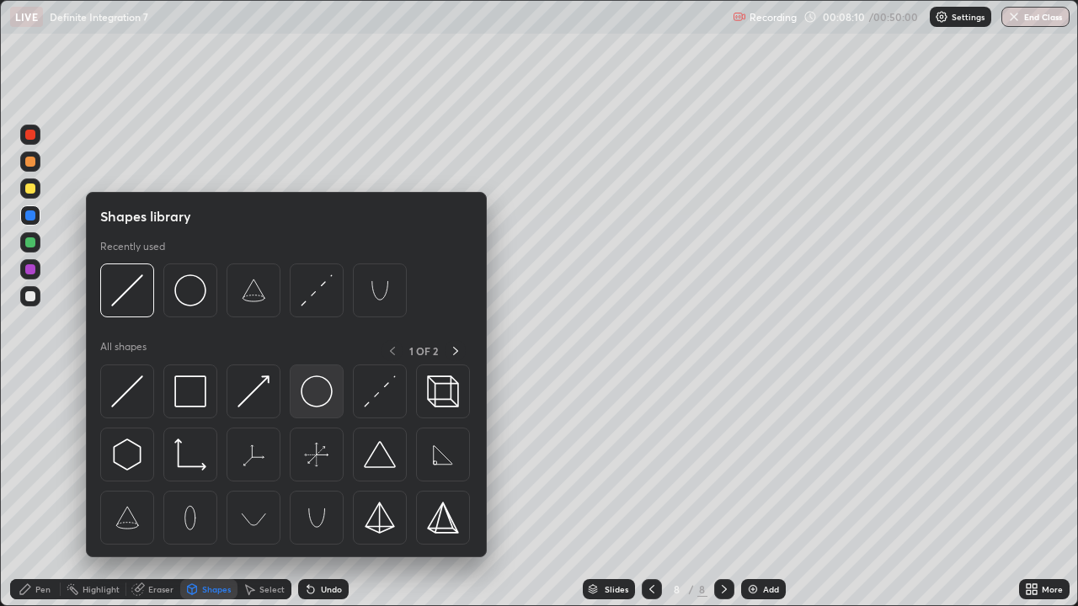
click at [312, 398] on img at bounding box center [317, 392] width 32 height 32
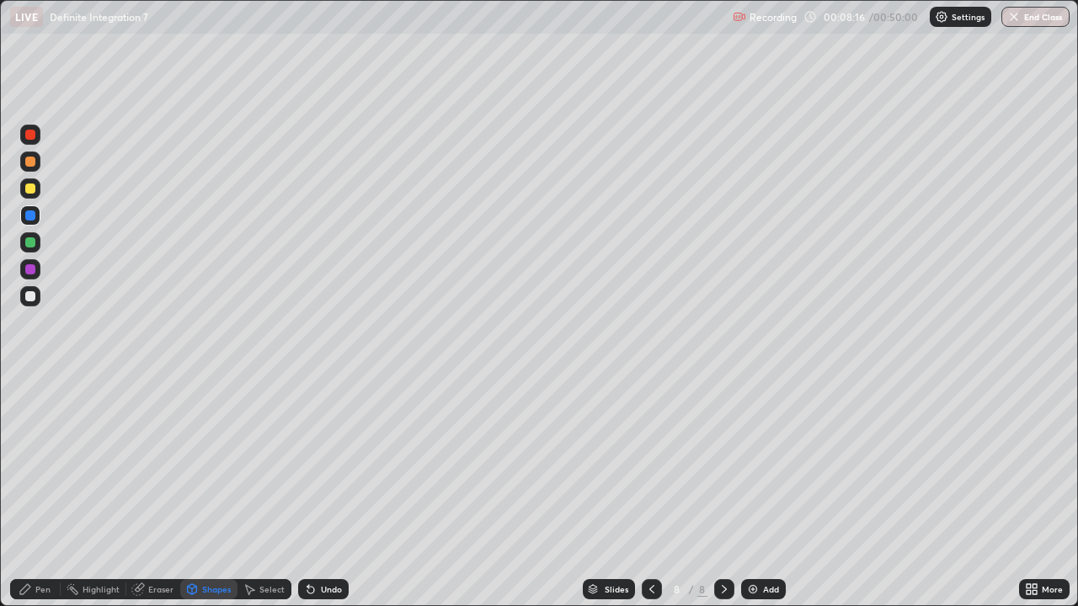
click at [618, 492] on div "Slides" at bounding box center [617, 589] width 24 height 8
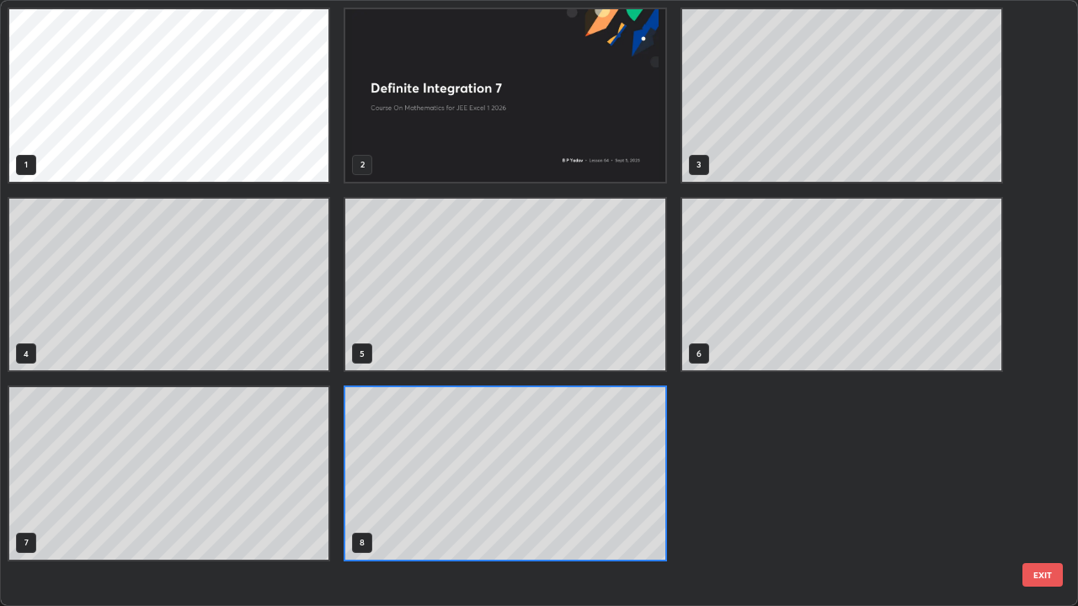
scroll to position [600, 1068]
click at [1044, 492] on button "EXIT" at bounding box center [1043, 576] width 40 height 24
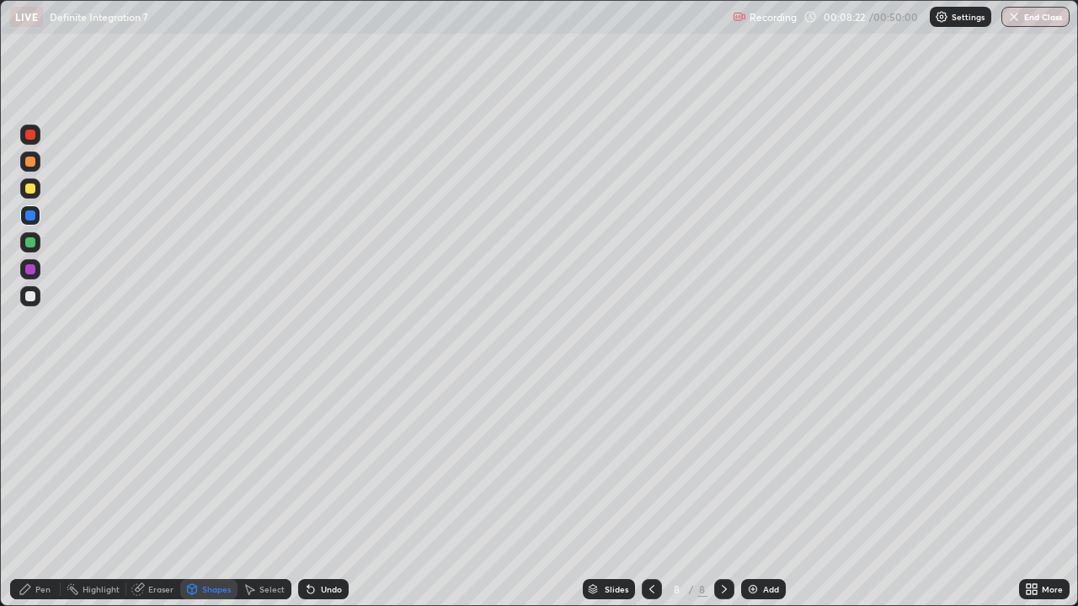
click at [755, 492] on img at bounding box center [752, 589] width 13 height 13
click at [651, 492] on icon at bounding box center [651, 589] width 5 height 8
click at [609, 492] on div "Slides" at bounding box center [617, 589] width 24 height 8
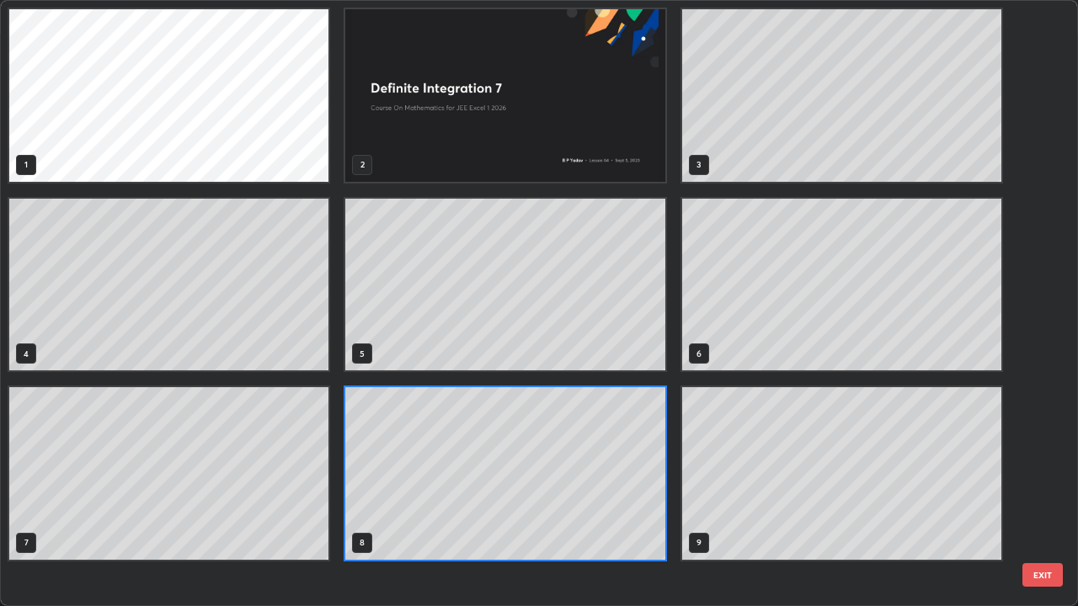
click at [1041, 492] on button "EXIT" at bounding box center [1043, 576] width 40 height 24
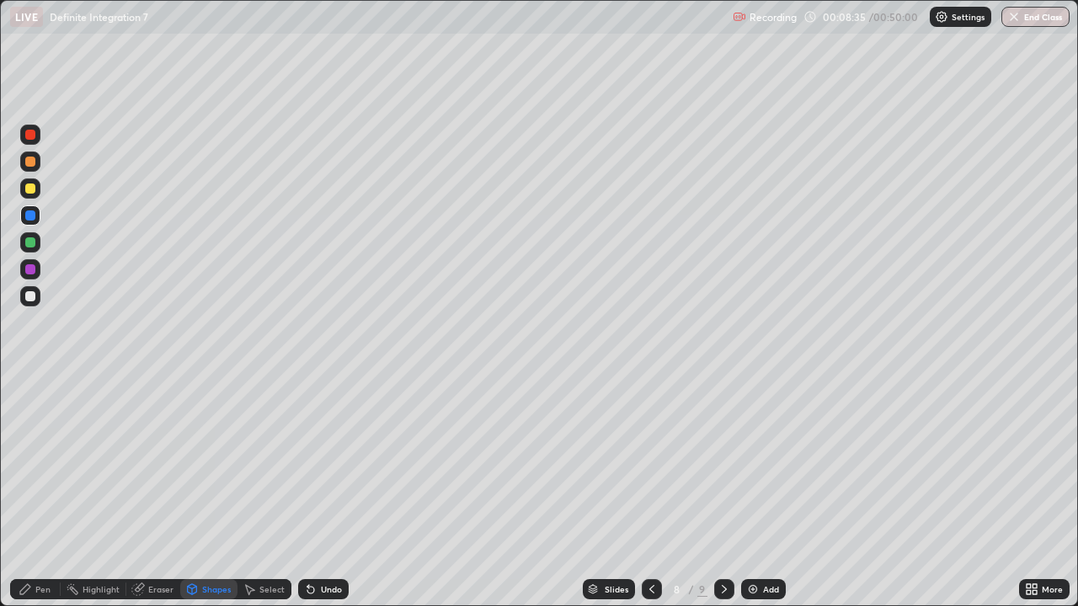
click at [756, 492] on img at bounding box center [752, 589] width 13 height 13
click at [757, 492] on img at bounding box center [752, 589] width 13 height 13
click at [651, 492] on icon at bounding box center [651, 589] width 13 height 13
click at [649, 492] on icon at bounding box center [651, 589] width 5 height 8
click at [649, 492] on icon at bounding box center [651, 589] width 13 height 13
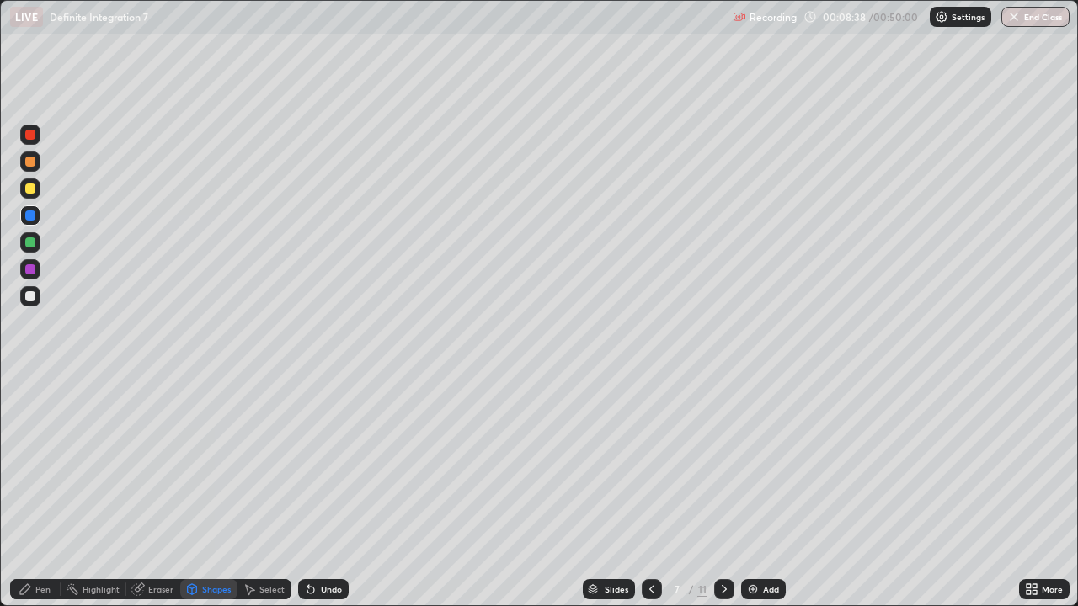
click at [649, 492] on icon at bounding box center [651, 589] width 5 height 8
click at [649, 492] on icon at bounding box center [651, 589] width 13 height 13
click at [651, 492] on icon at bounding box center [651, 589] width 13 height 13
click at [208, 492] on div "Shapes" at bounding box center [216, 589] width 29 height 8
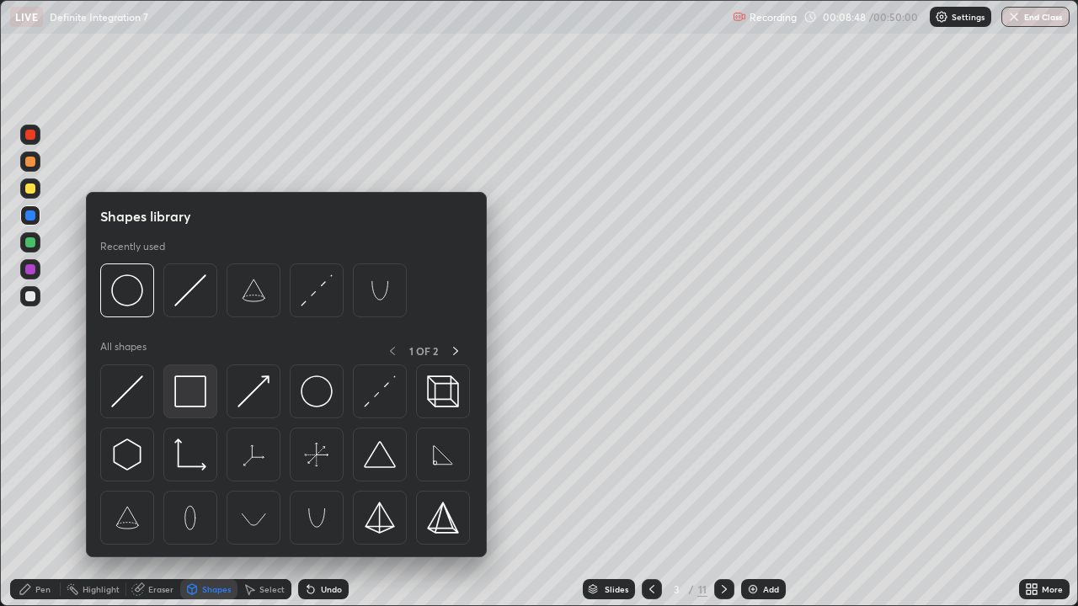
click at [182, 392] on img at bounding box center [190, 392] width 32 height 32
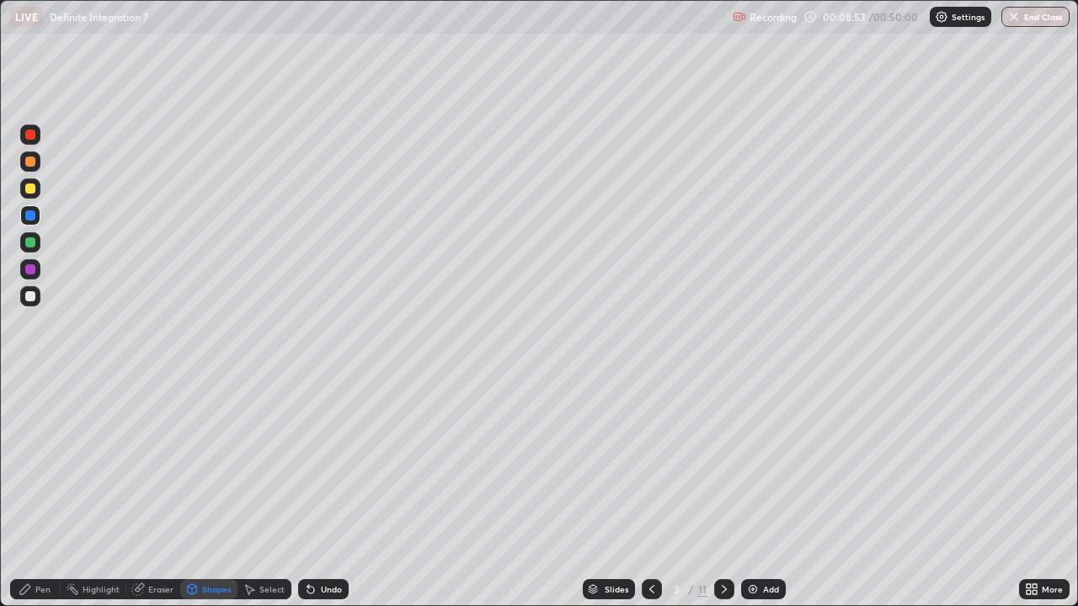
click at [99, 492] on div "Highlight" at bounding box center [101, 589] width 37 height 8
click at [321, 492] on div "Undo" at bounding box center [331, 589] width 21 height 8
click at [40, 492] on div "Pen" at bounding box center [42, 589] width 15 height 8
click at [29, 161] on div at bounding box center [30, 162] width 10 height 10
click at [261, 492] on div "Select" at bounding box center [271, 589] width 25 height 8
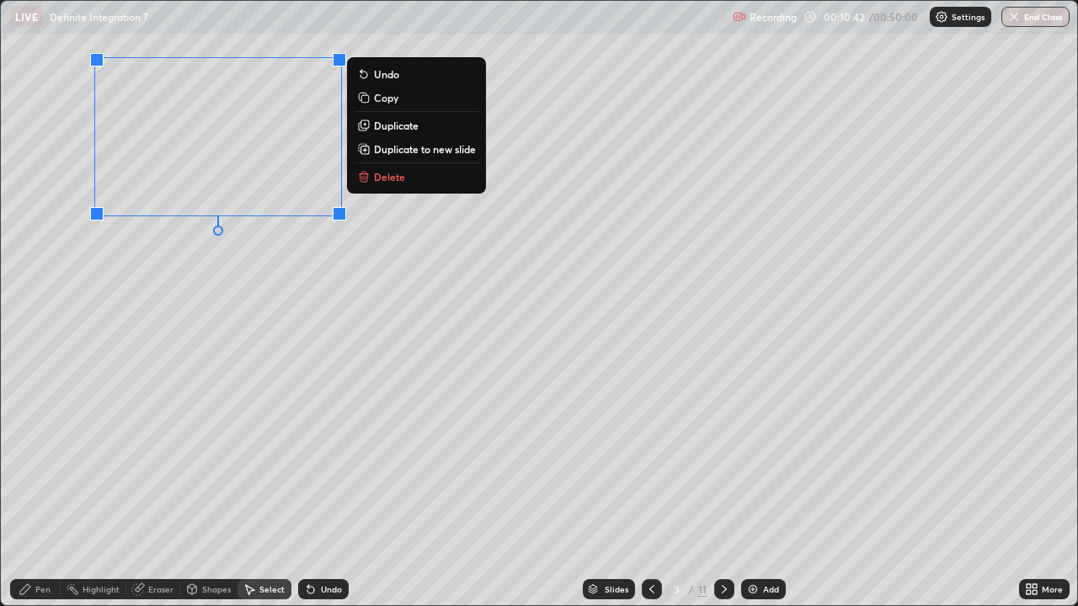
click at [391, 176] on p "Delete" at bounding box center [389, 176] width 31 height 13
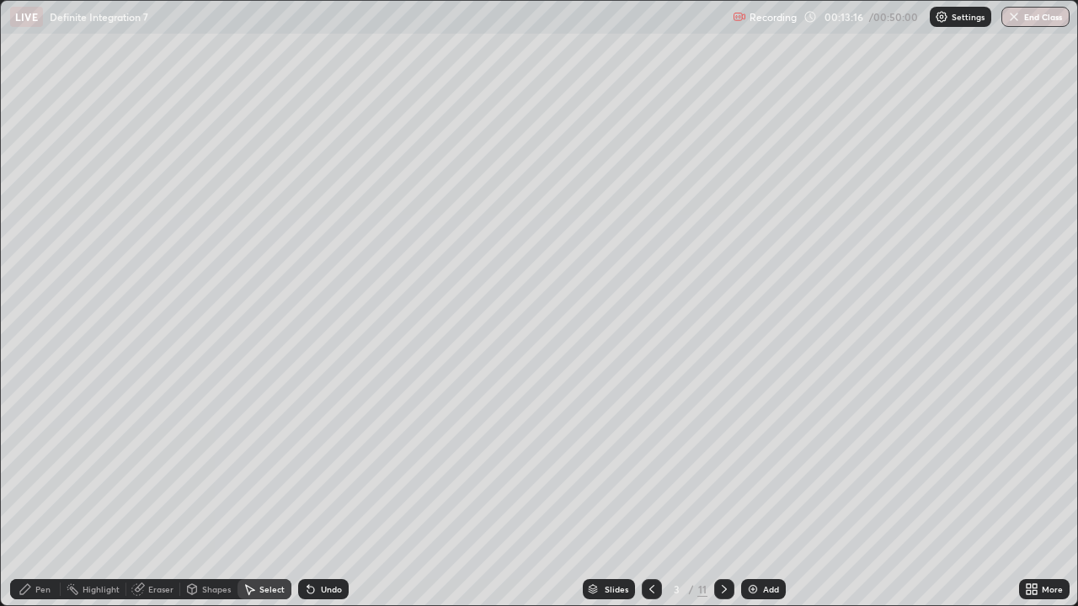
click at [31, 492] on div "Pen" at bounding box center [35, 590] width 51 height 20
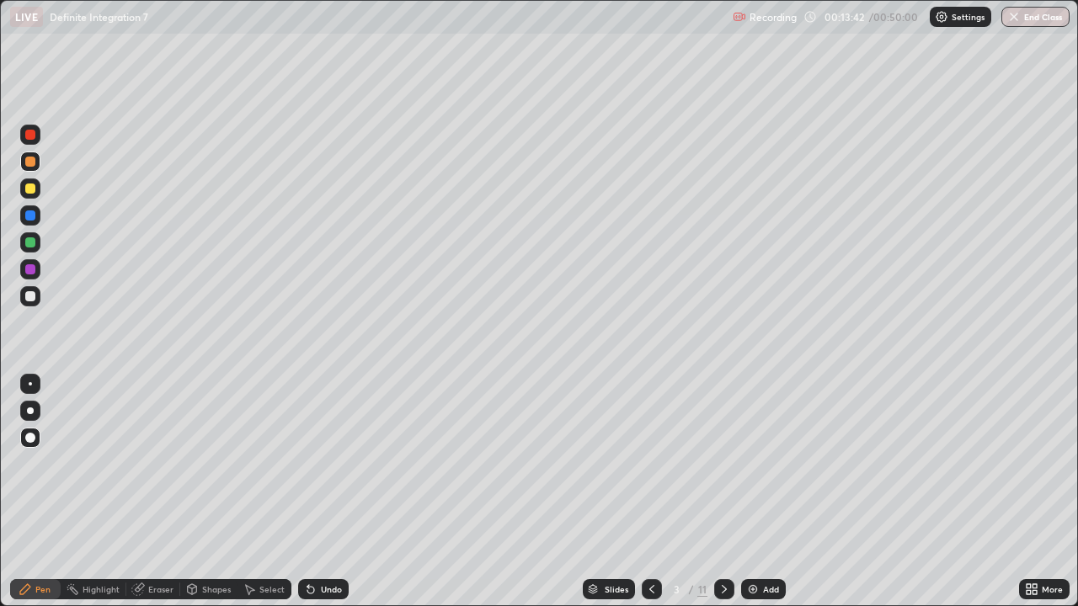
click at [649, 492] on icon at bounding box center [651, 589] width 5 height 8
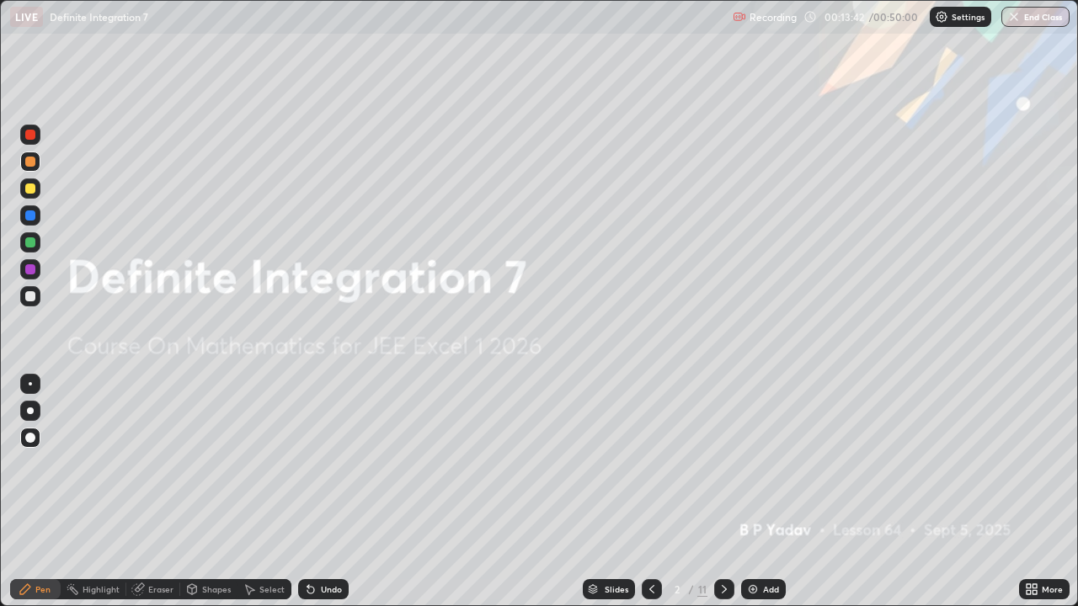
click at [649, 492] on icon at bounding box center [651, 589] width 13 height 13
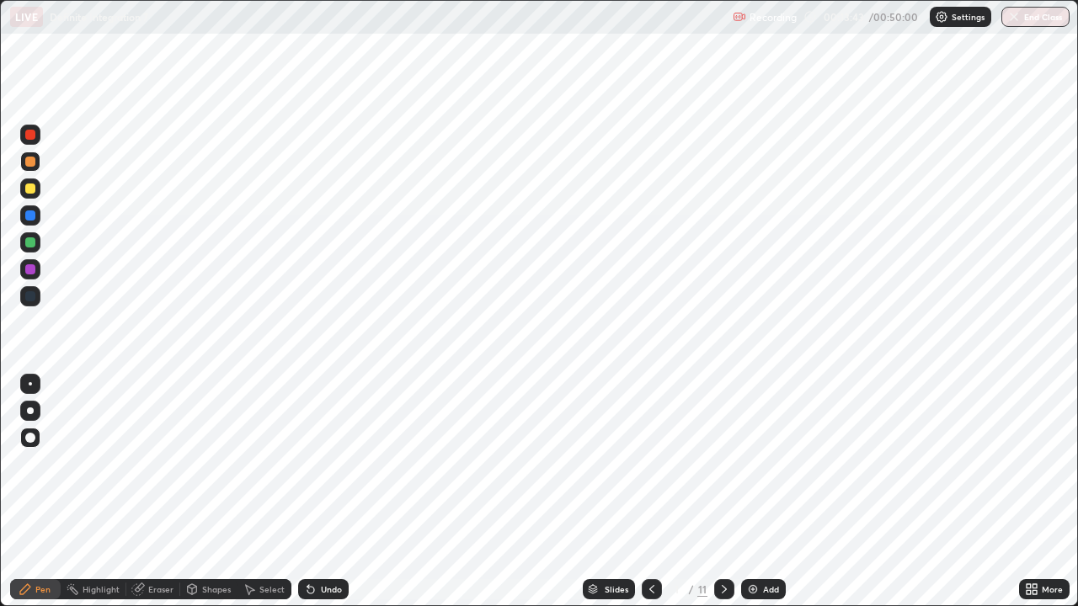
click at [727, 492] on icon at bounding box center [724, 589] width 13 height 13
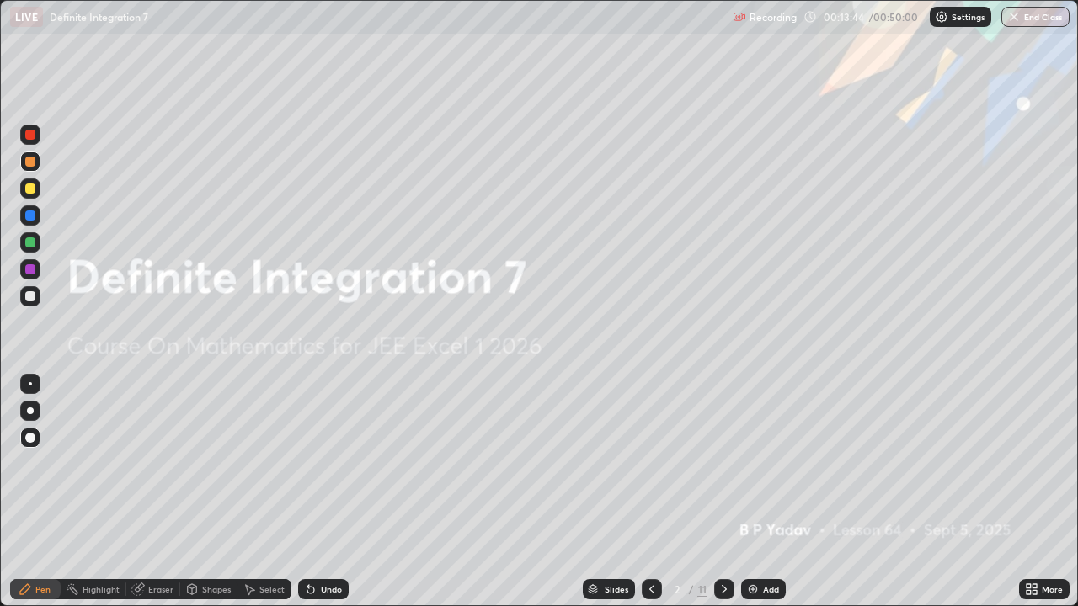
click at [724, 492] on icon at bounding box center [724, 589] width 5 height 8
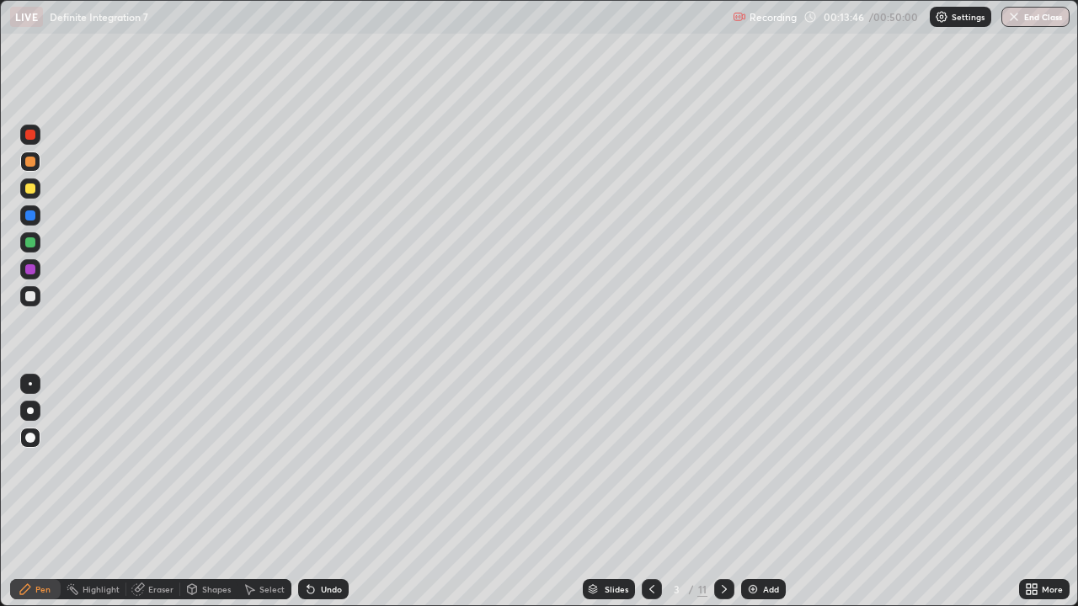
click at [144, 492] on div "Eraser" at bounding box center [153, 590] width 54 height 20
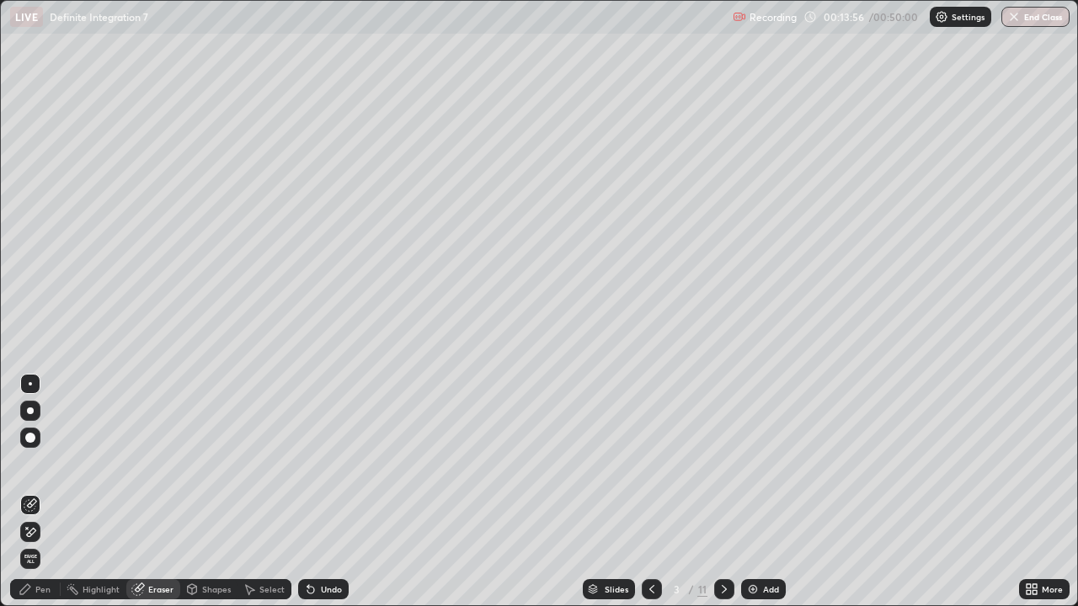
click at [40, 492] on div "Pen" at bounding box center [42, 589] width 15 height 8
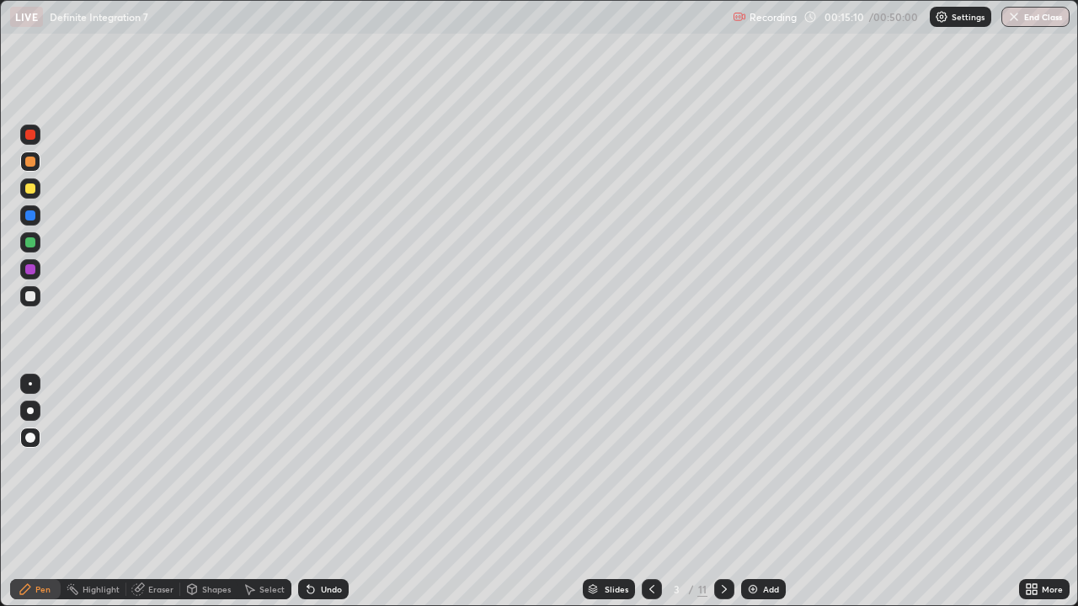
click at [156, 492] on div "Eraser" at bounding box center [160, 589] width 25 height 8
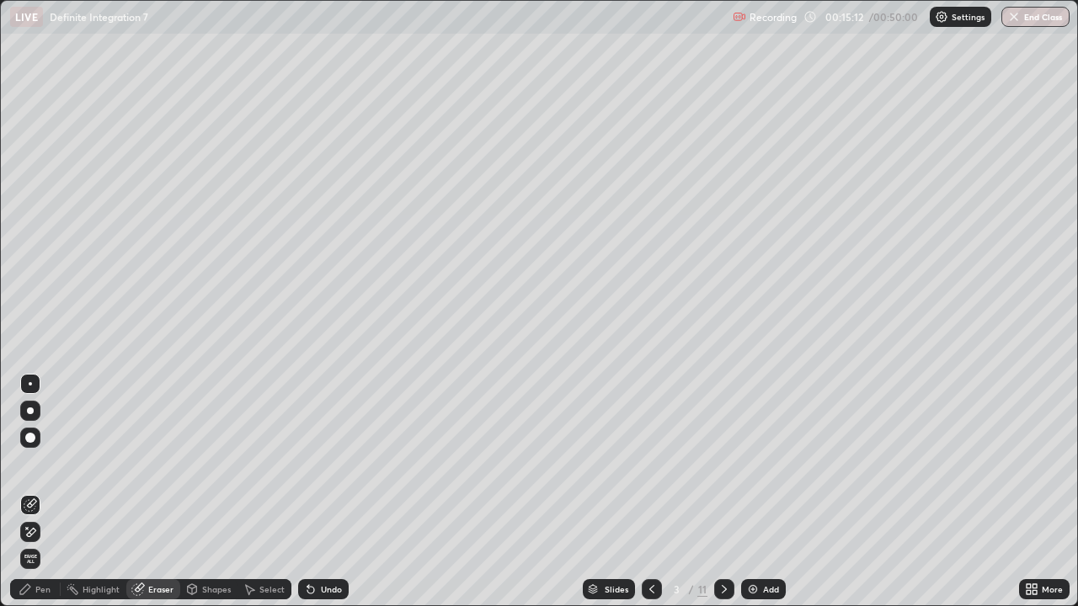
click at [153, 492] on div "Eraser" at bounding box center [160, 589] width 25 height 8
click at [154, 492] on div "Eraser" at bounding box center [160, 589] width 25 height 8
click at [148, 492] on div "Eraser" at bounding box center [160, 589] width 25 height 8
click at [145, 492] on div "Eraser" at bounding box center [153, 590] width 54 height 20
click at [21, 492] on span "Erase all" at bounding box center [30, 559] width 19 height 10
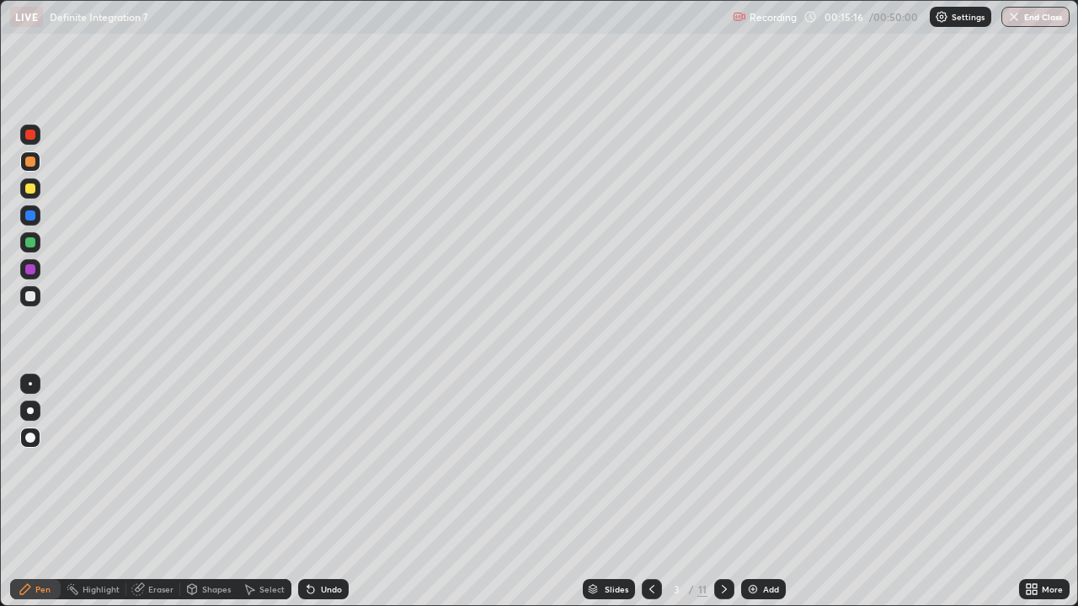
click at [31, 492] on div at bounding box center [30, 472] width 27 height 202
click at [650, 492] on icon at bounding box center [651, 589] width 13 height 13
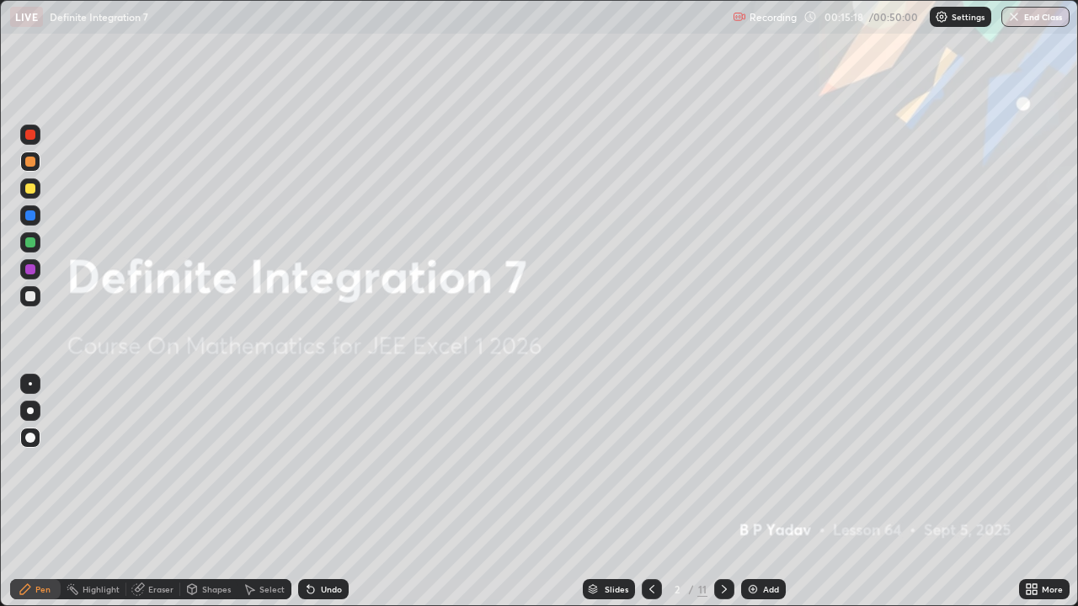
click at [657, 492] on div at bounding box center [652, 590] width 20 height 20
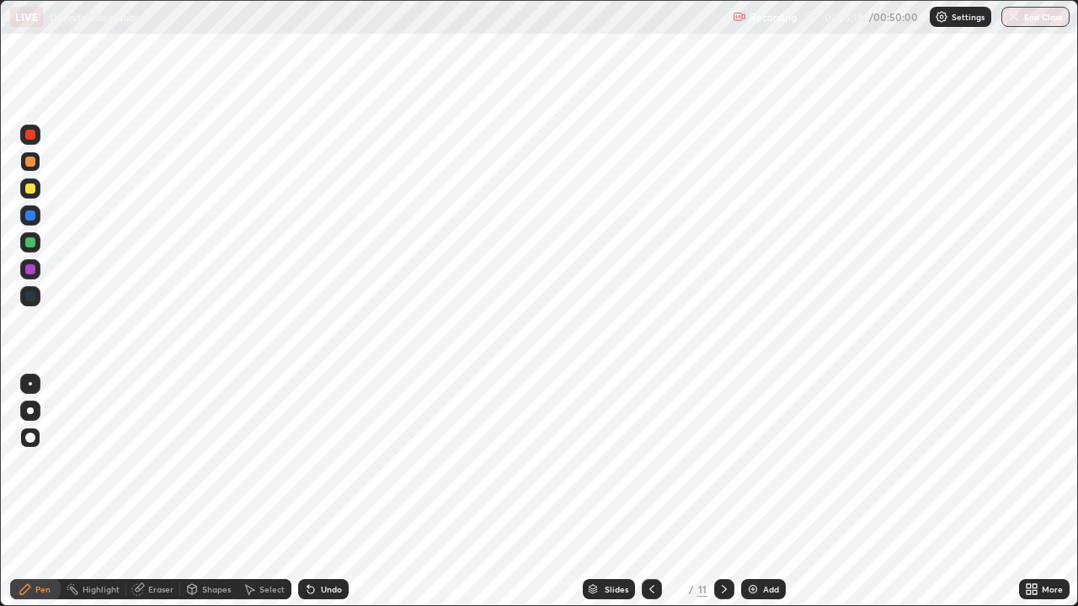
click at [723, 492] on icon at bounding box center [724, 589] width 13 height 13
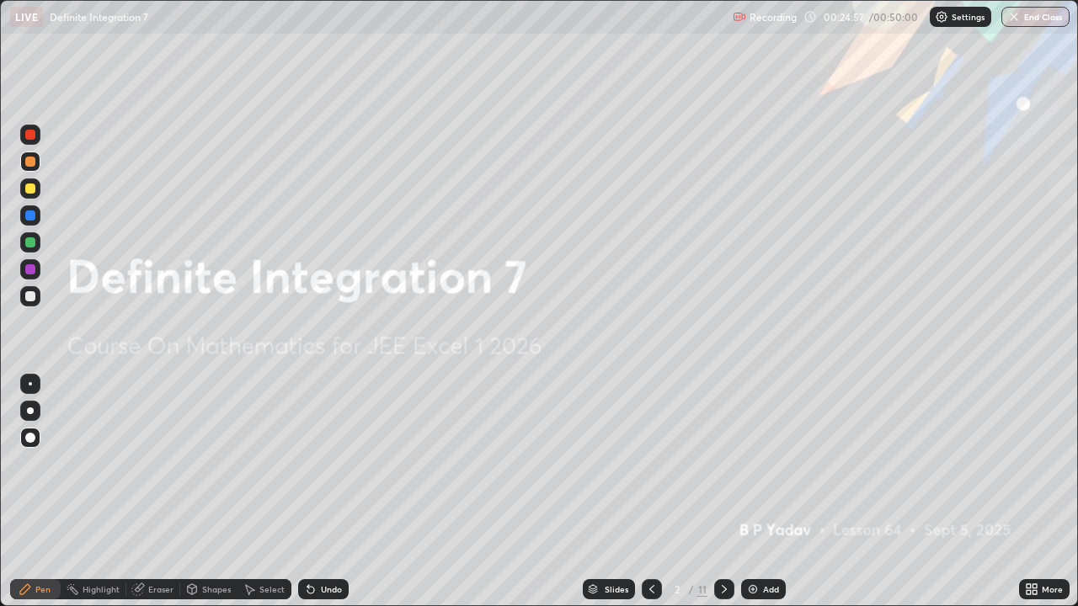
click at [650, 492] on icon at bounding box center [651, 589] width 13 height 13
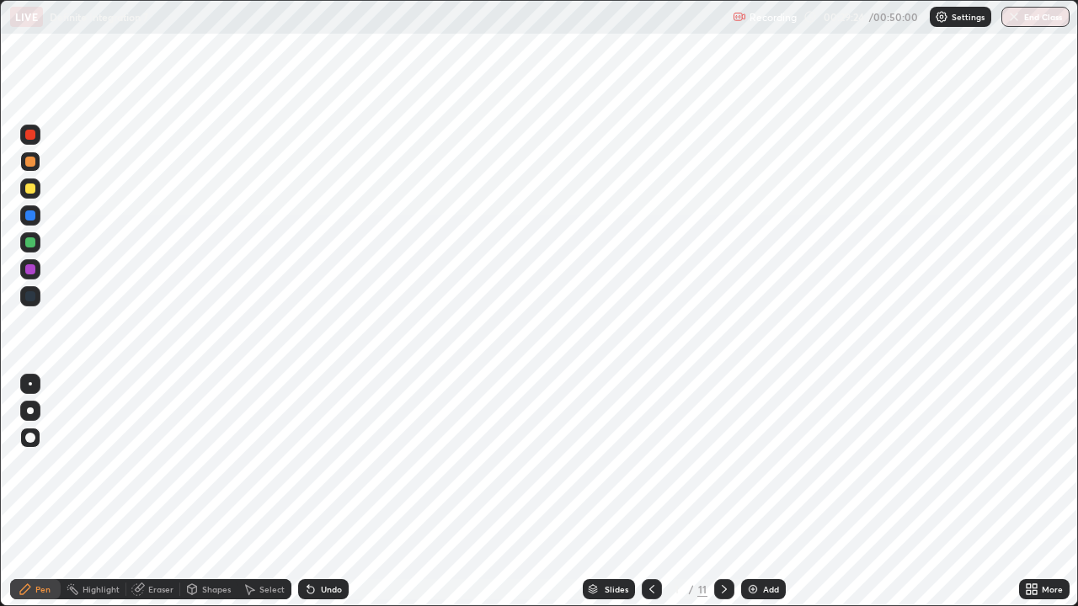
click at [1039, 19] on button "End Class" at bounding box center [1035, 17] width 68 height 20
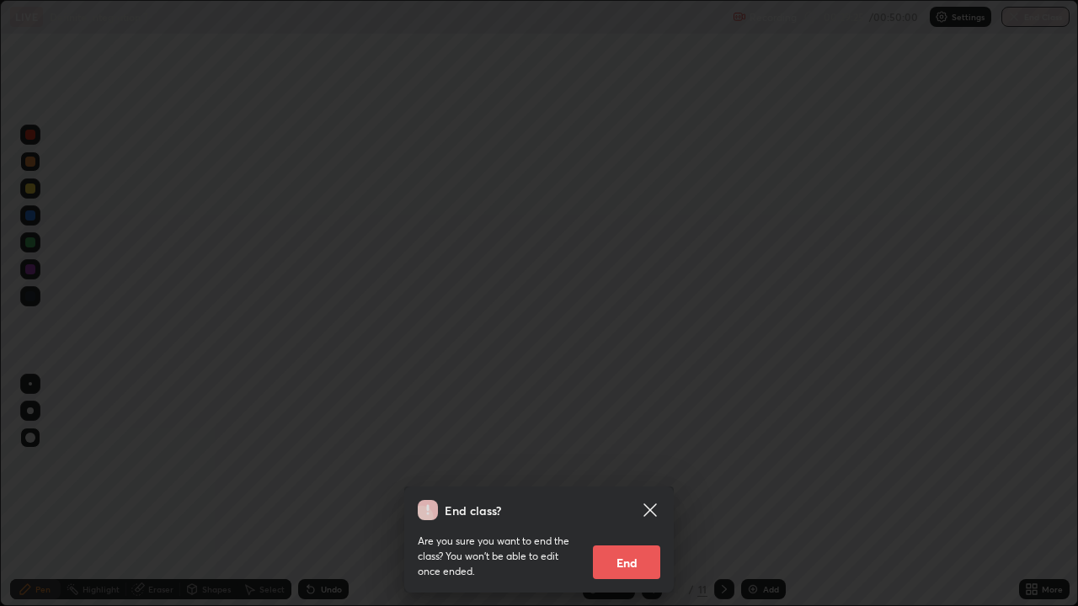
click at [645, 492] on button "End" at bounding box center [626, 563] width 67 height 34
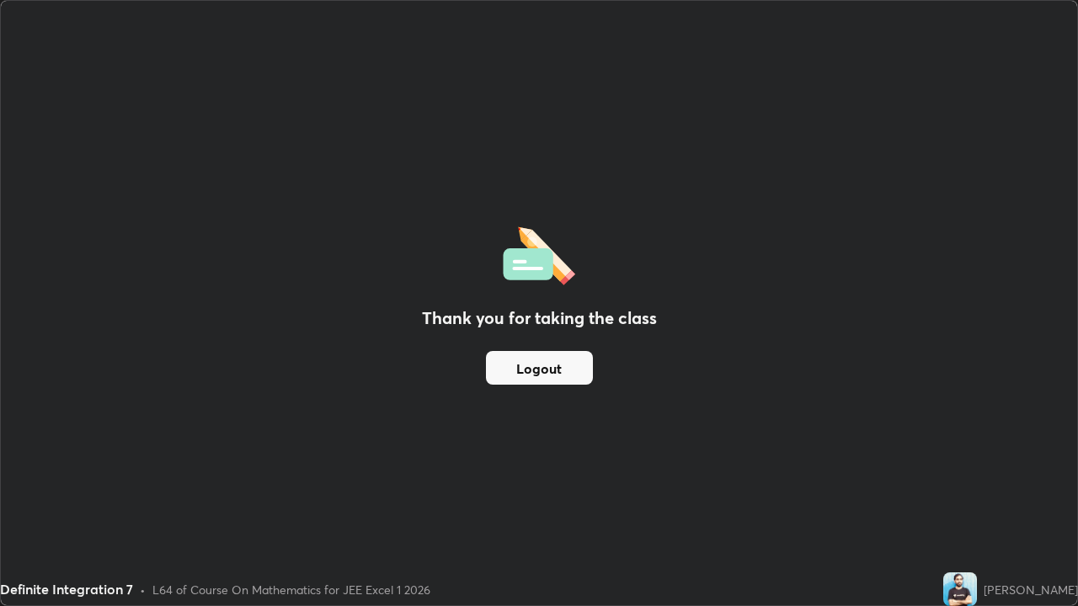
click at [590, 368] on button "Logout" at bounding box center [539, 368] width 107 height 34
